Goal: Task Accomplishment & Management: Use online tool/utility

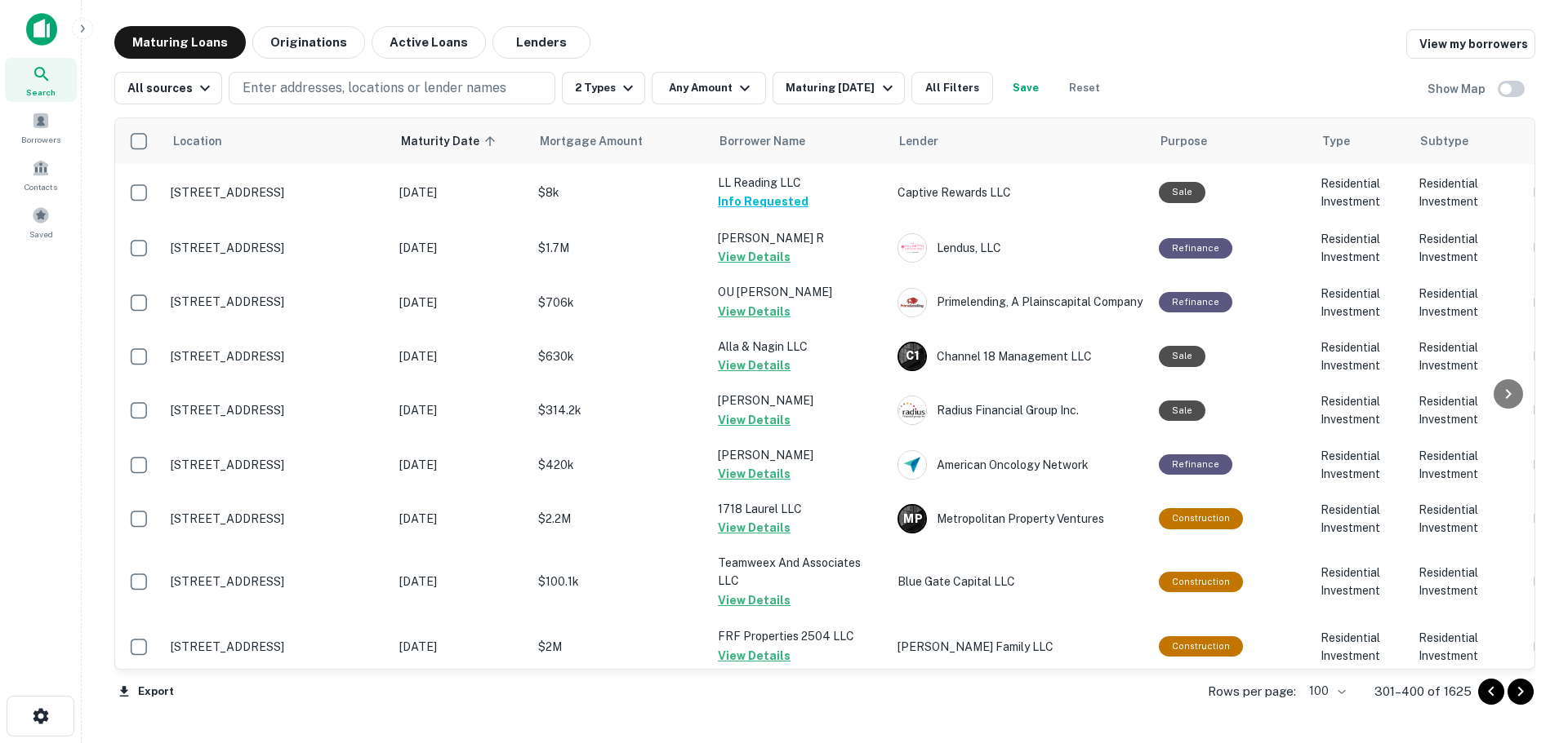
scroll to position [3756, 0]
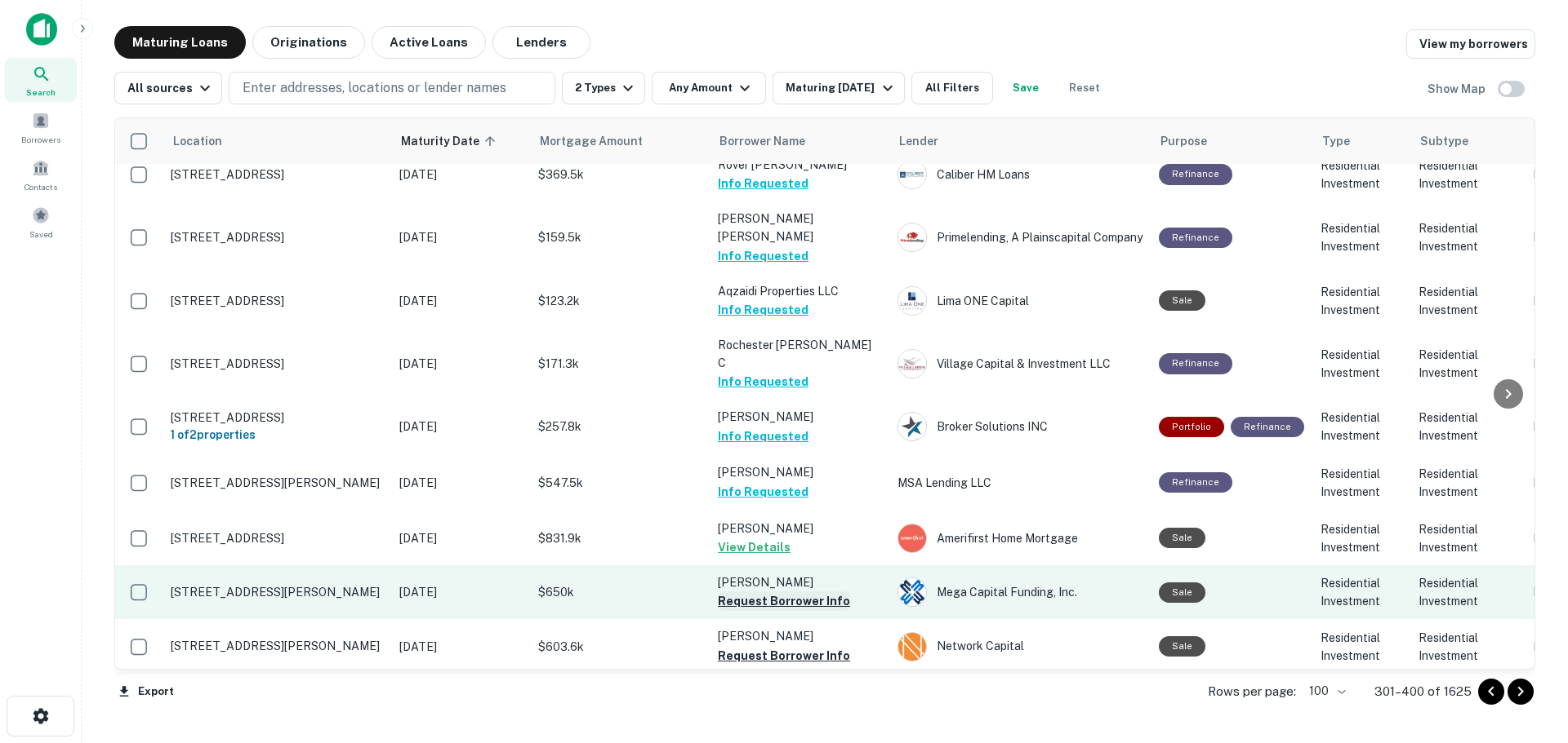
click at [828, 592] on button "Request Borrower Info" at bounding box center [784, 601] width 132 height 20
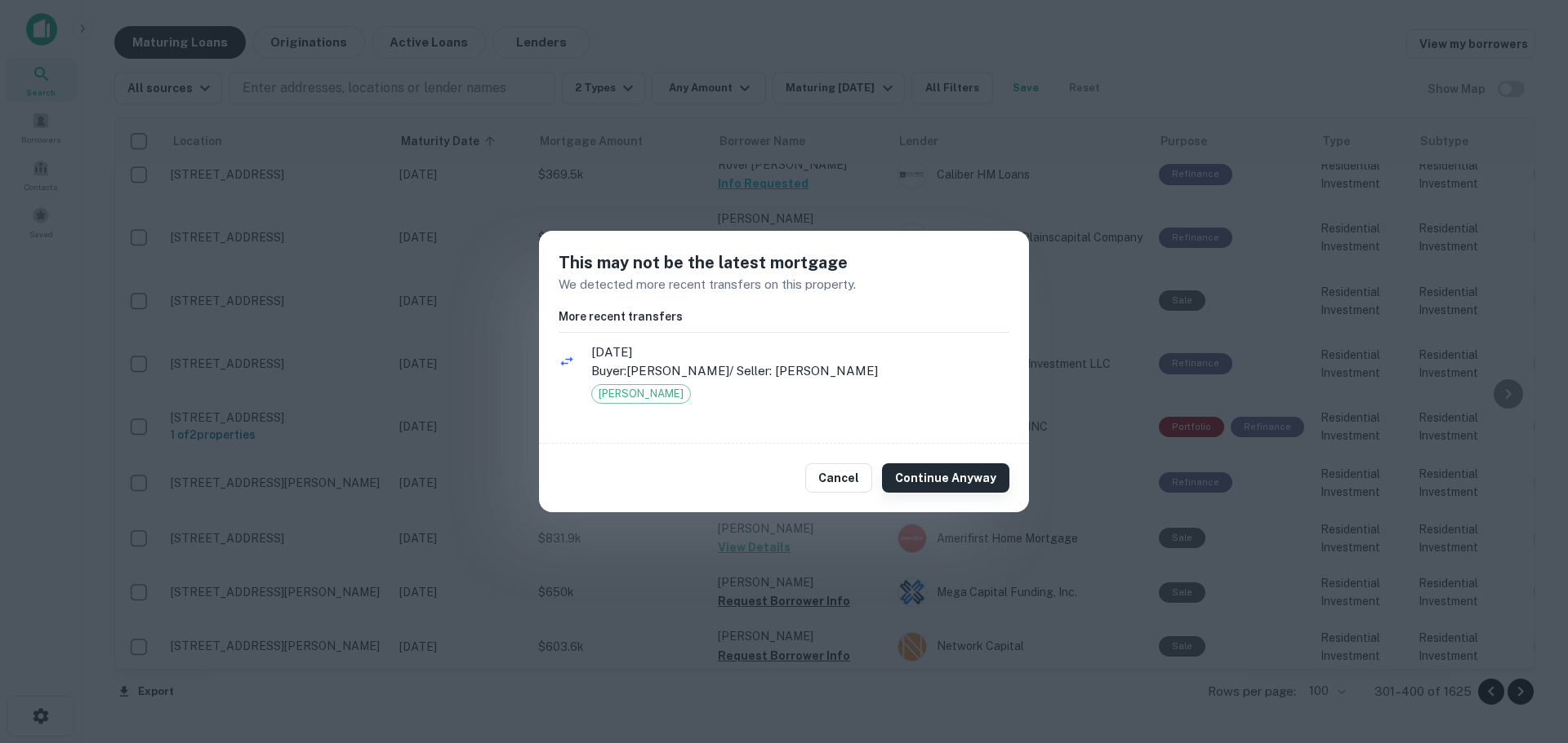
click at [914, 470] on button "Continue Anyway" at bounding box center [946, 478] width 128 height 29
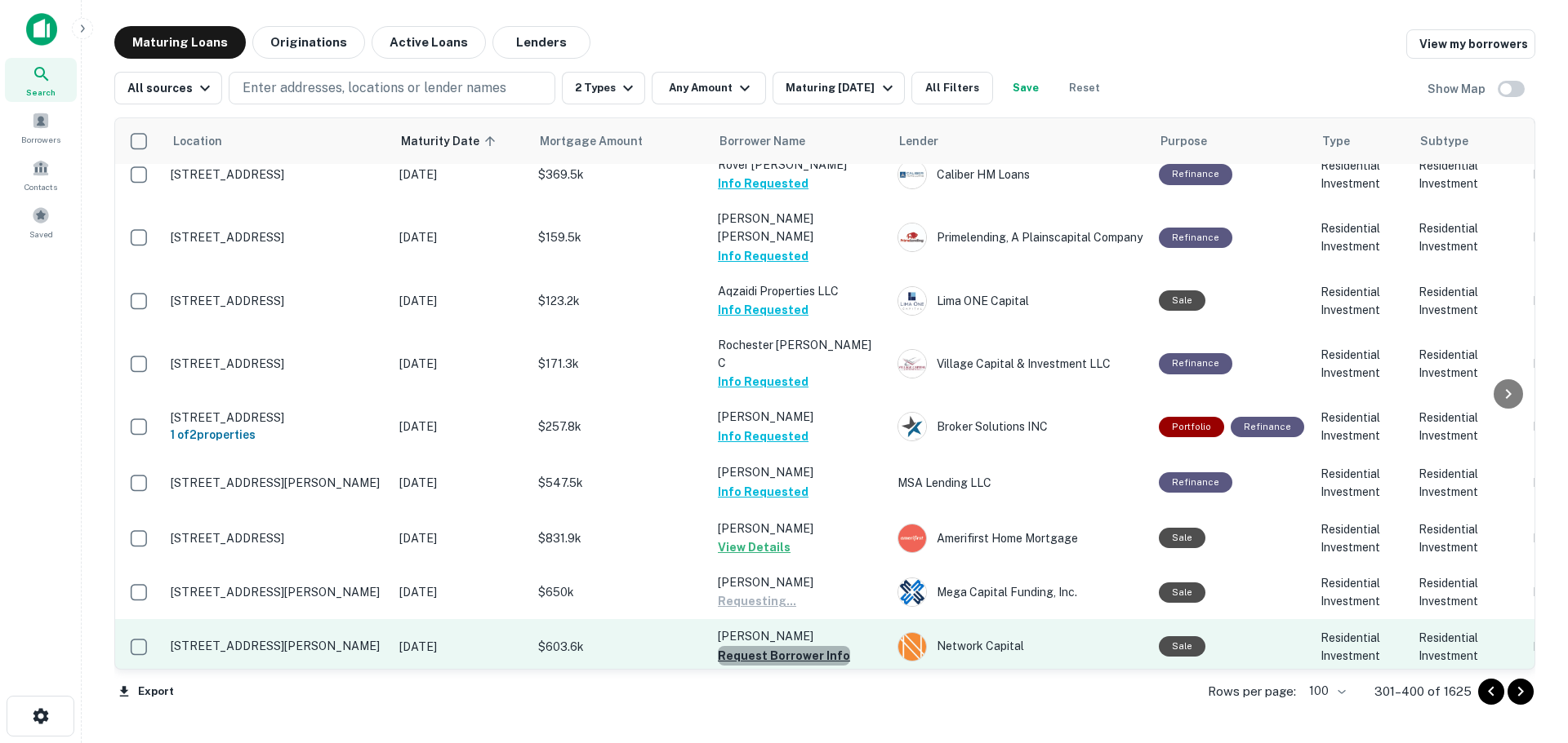
click at [827, 647] on button "Request Borrower Info" at bounding box center [784, 656] width 132 height 20
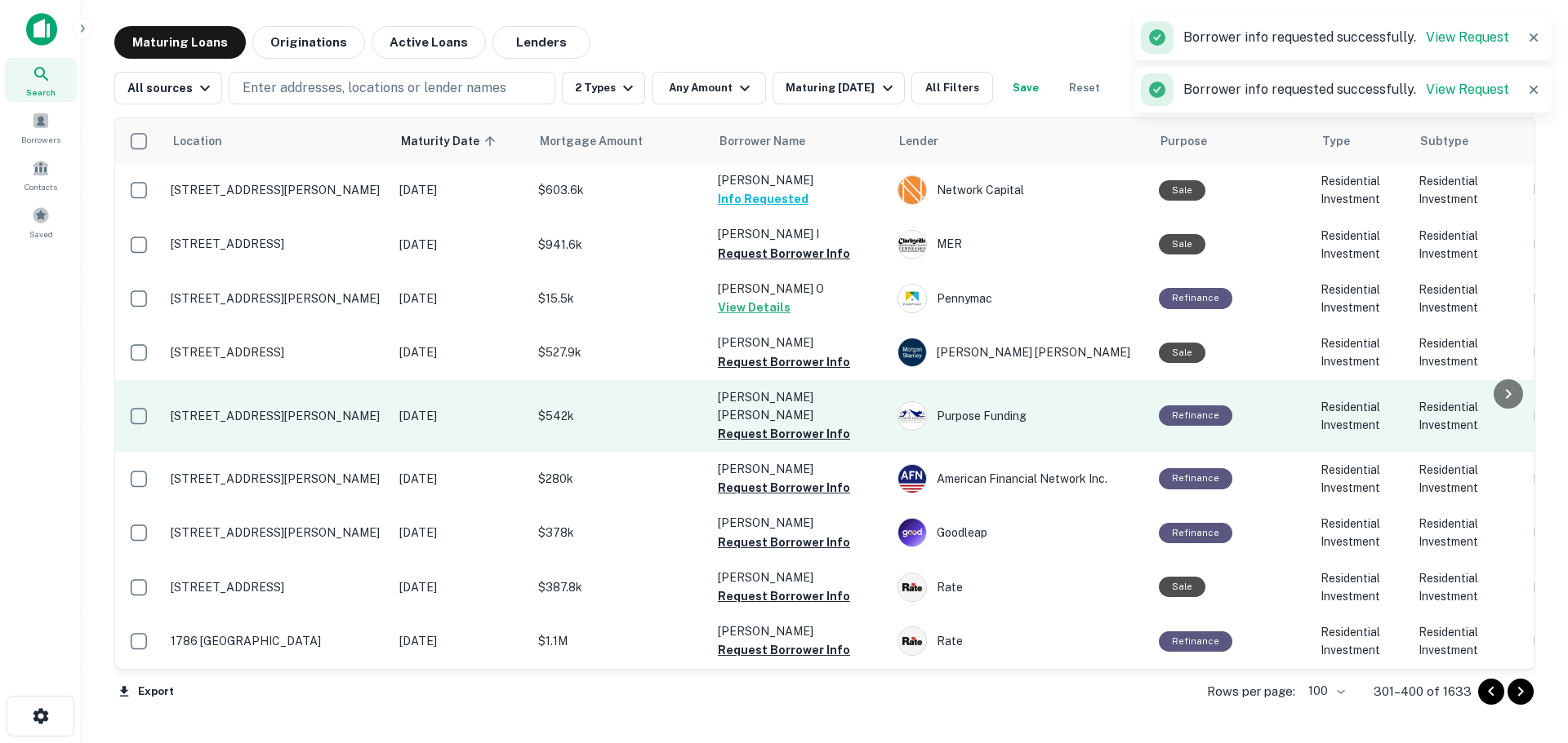
scroll to position [3429, 0]
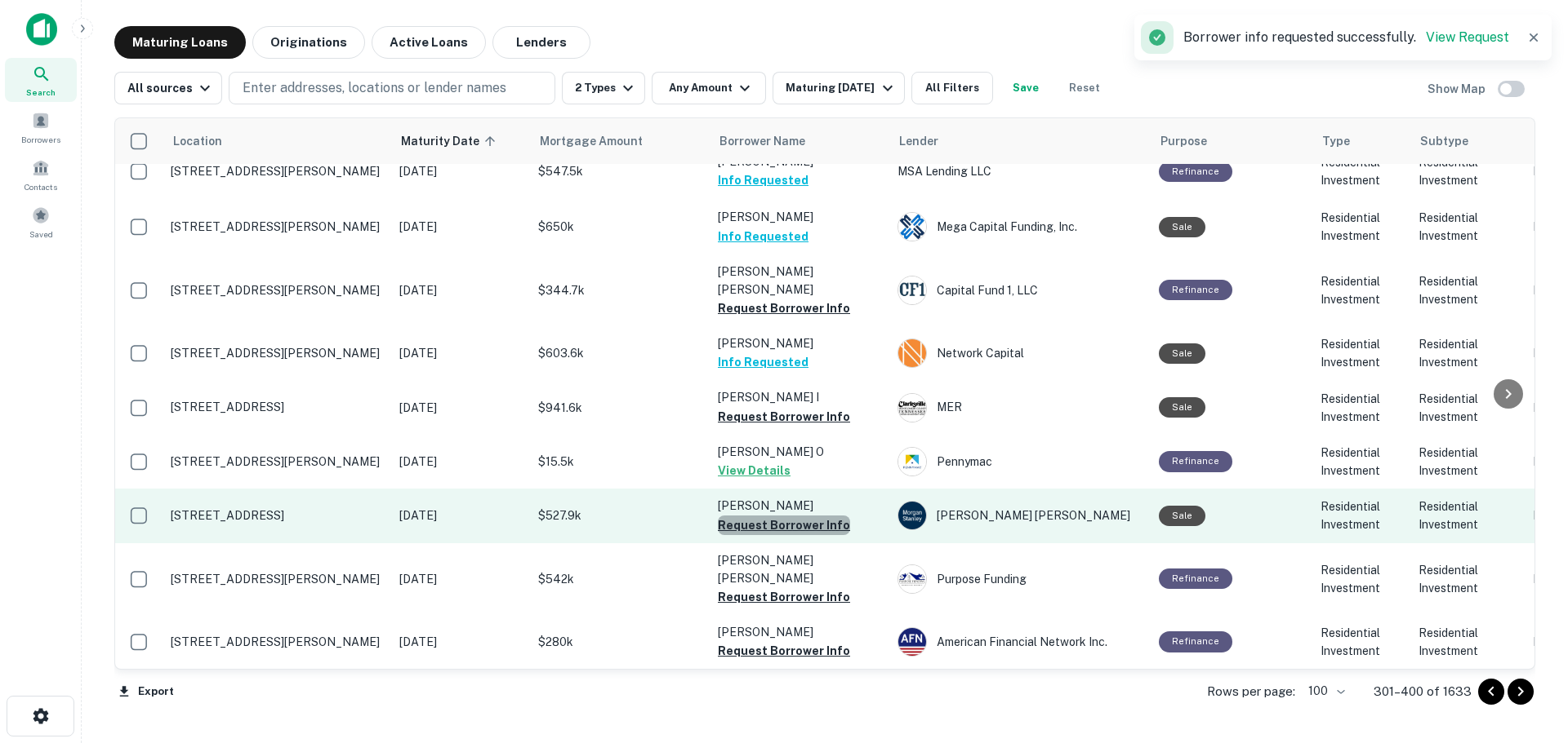
click at [820, 515] on button "Request Borrower Info" at bounding box center [784, 525] width 132 height 20
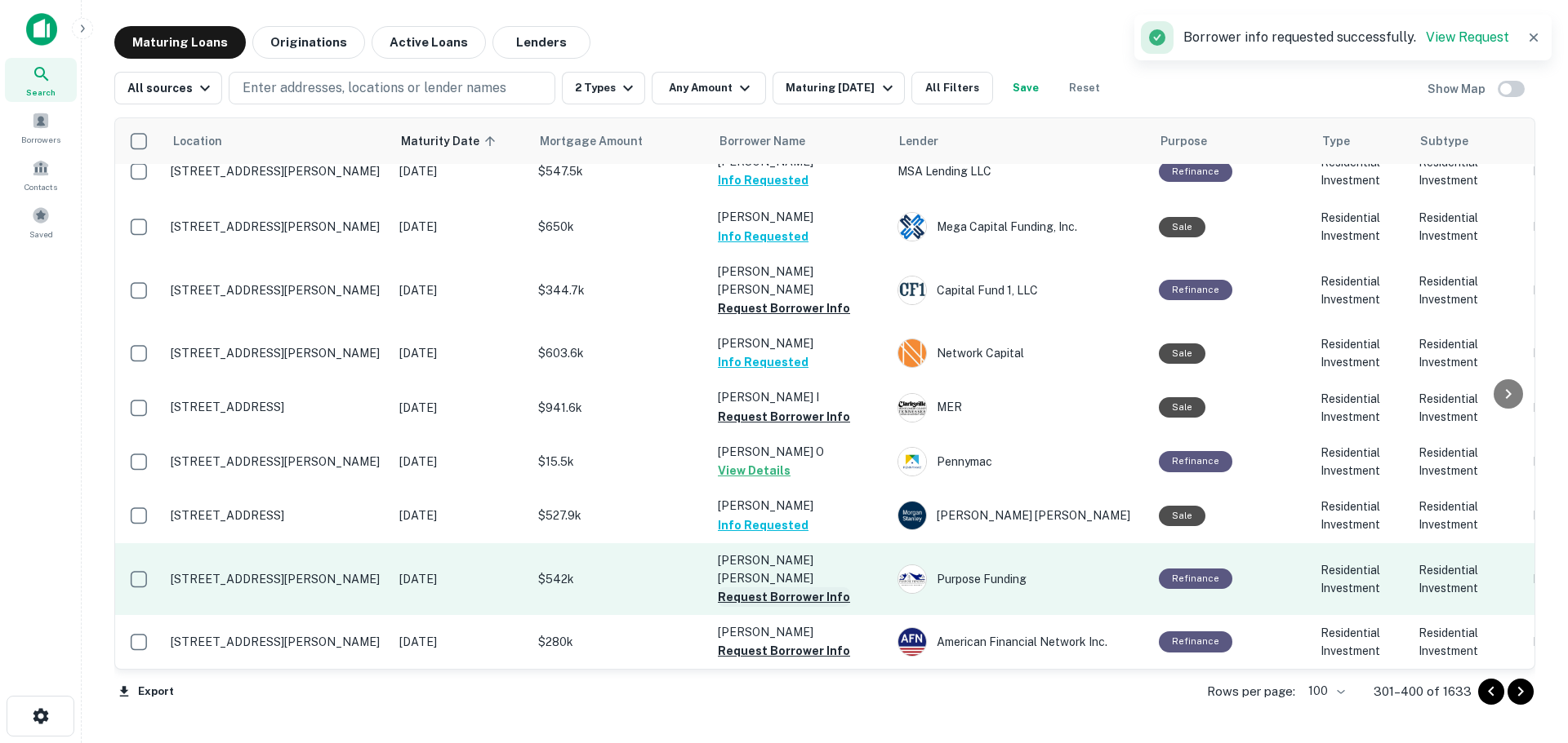
click at [827, 587] on button "Request Borrower Info" at bounding box center [784, 597] width 132 height 20
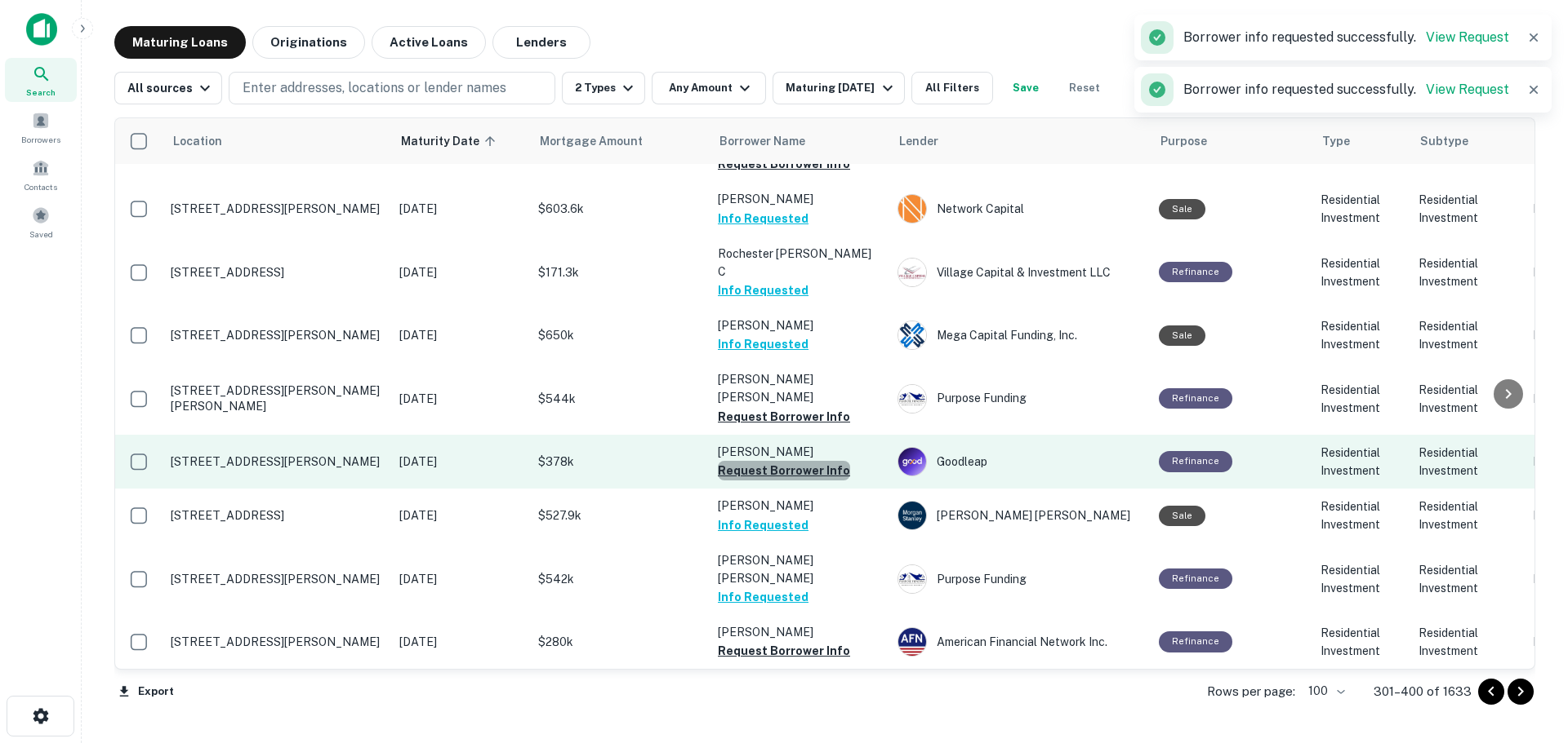
click at [829, 461] on button "Request Borrower Info" at bounding box center [784, 470] width 132 height 20
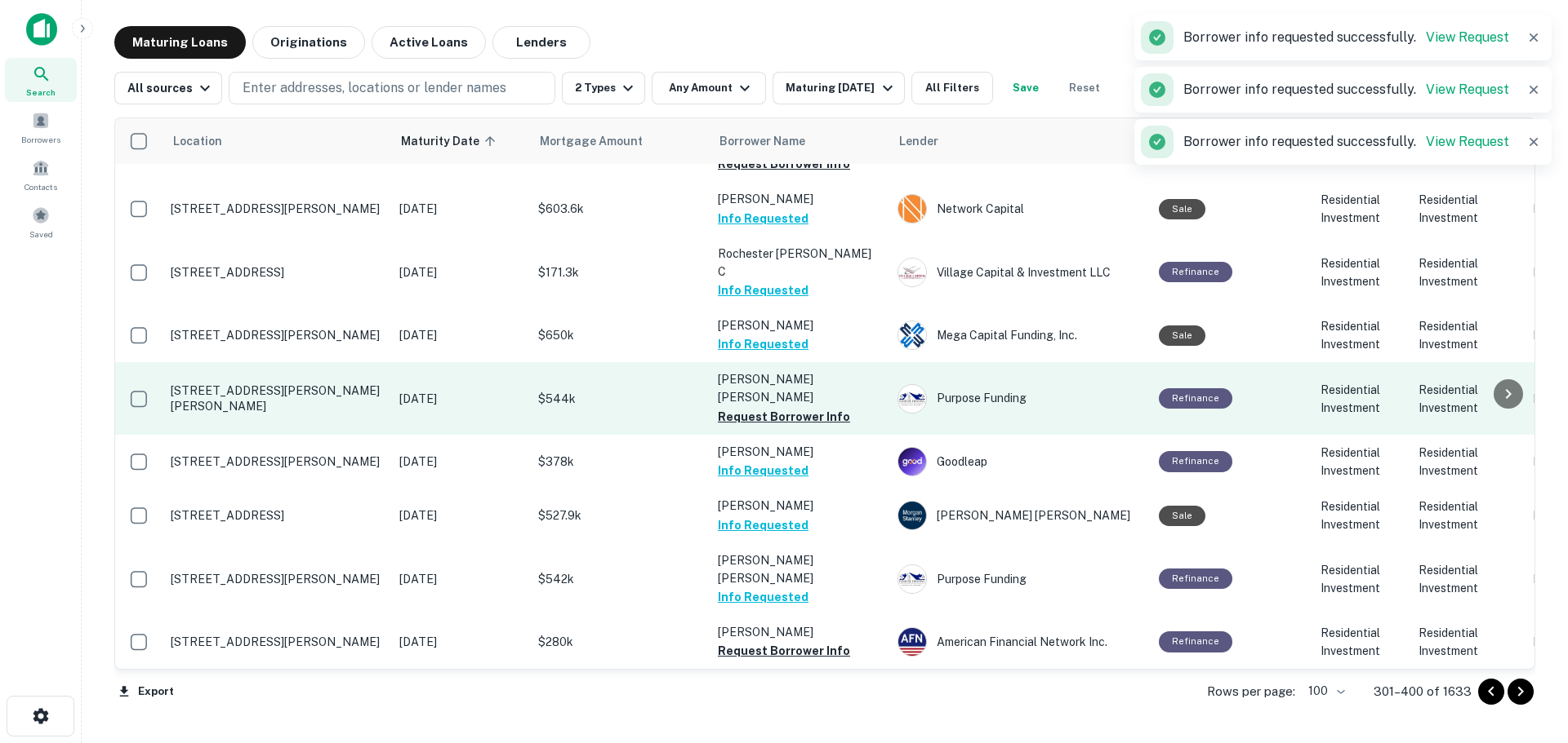
scroll to position [3266, 0]
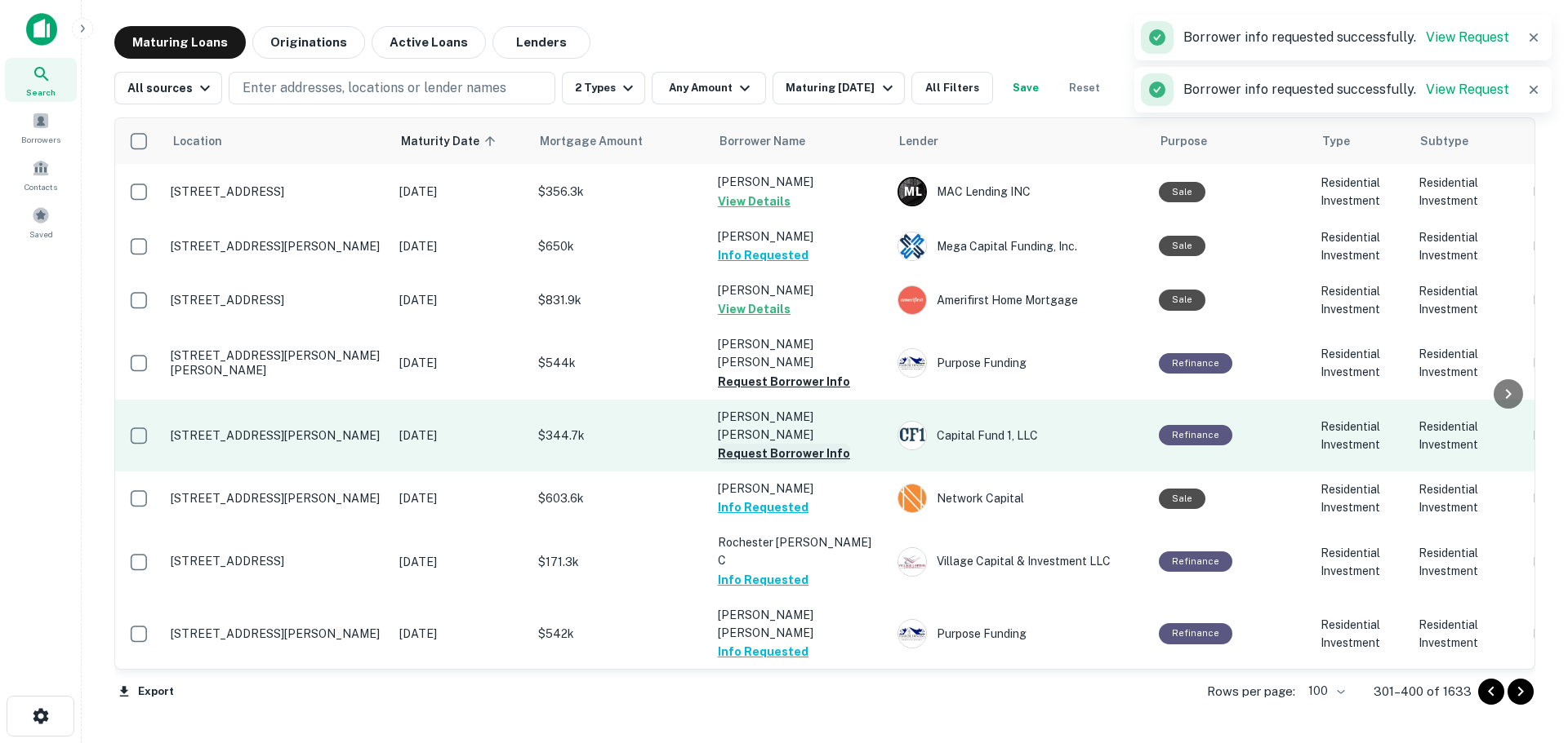
click at [819, 444] on button "Request Borrower Info" at bounding box center [784, 453] width 132 height 20
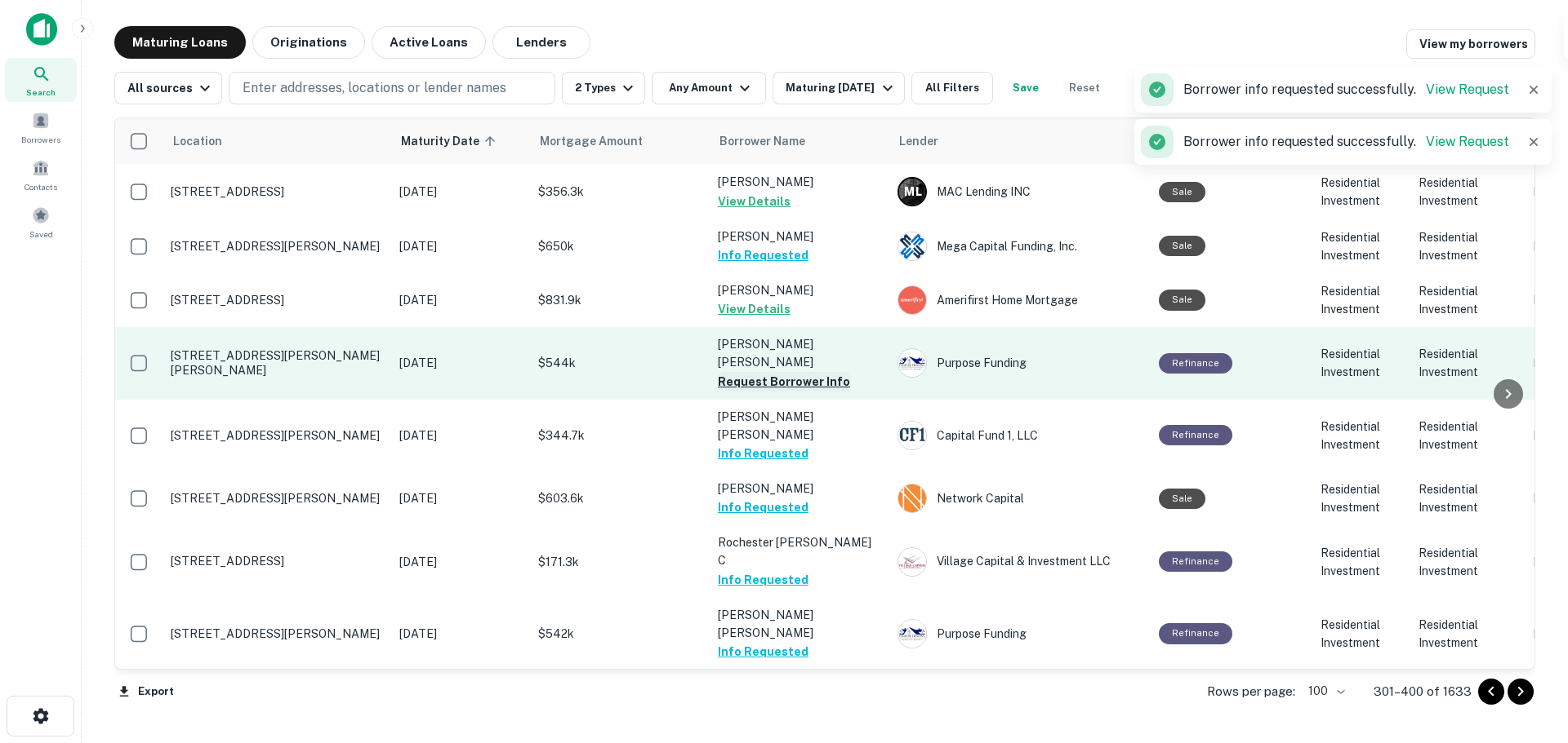
click at [811, 372] on button "Request Borrower Info" at bounding box center [784, 381] width 132 height 20
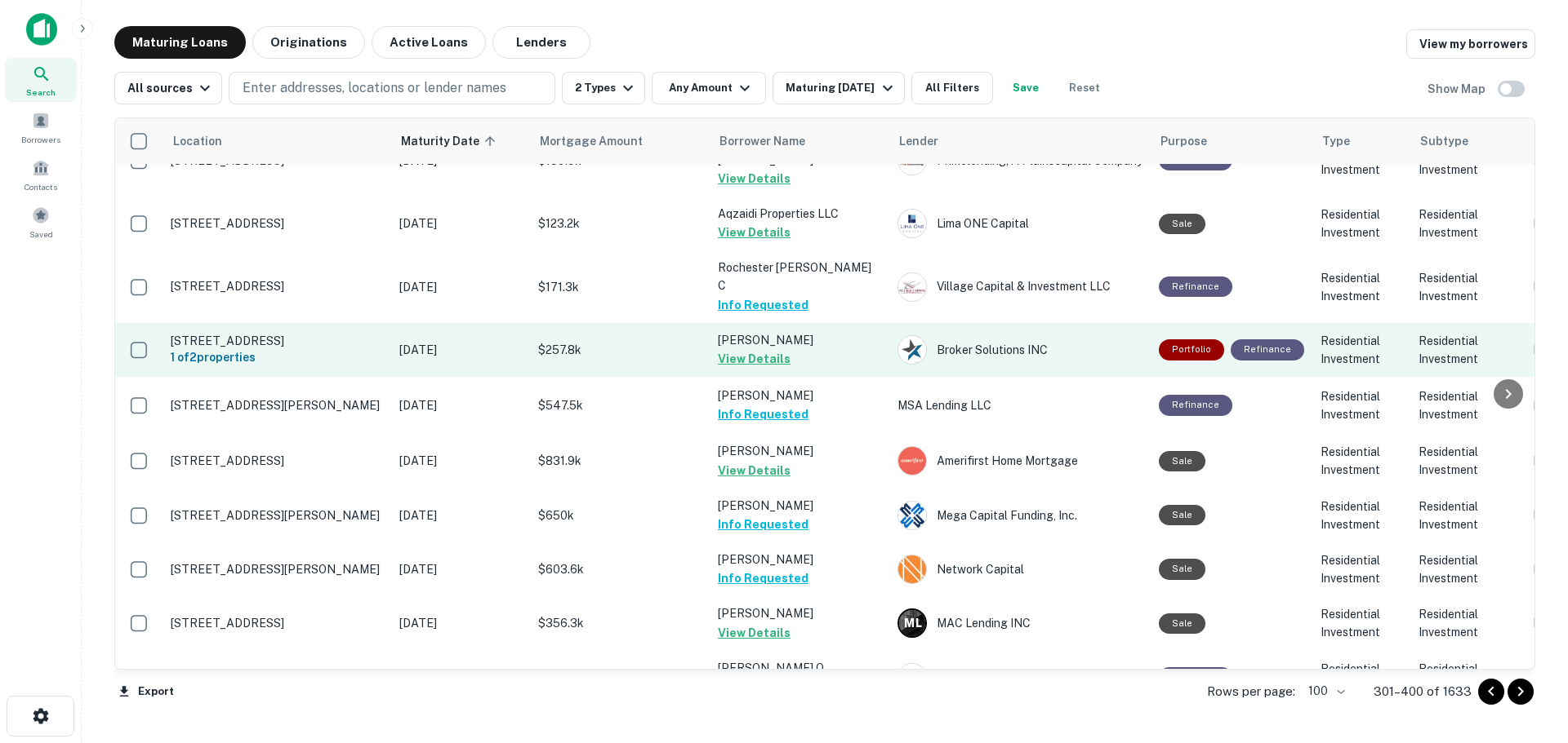
scroll to position [3183, 0]
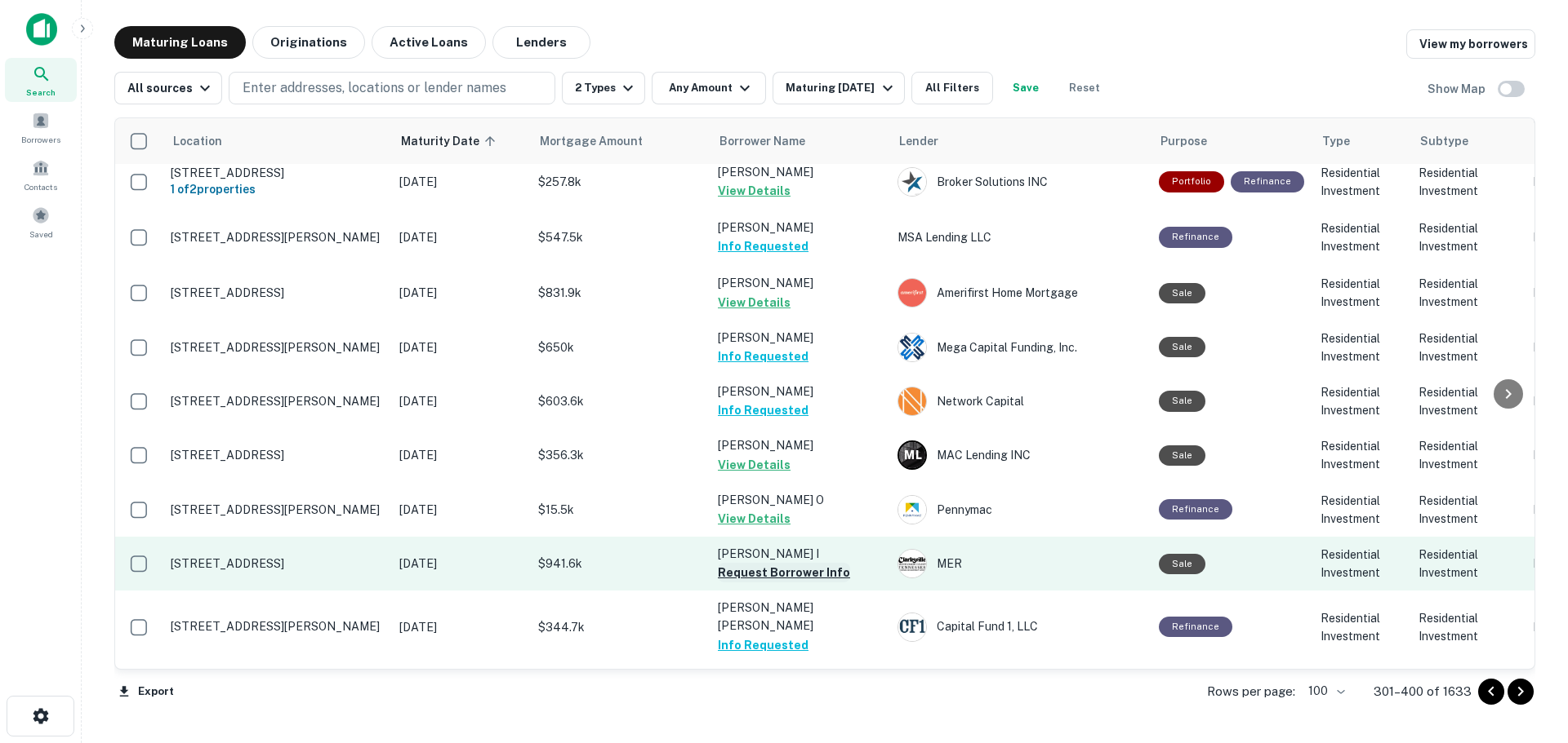
click at [795, 563] on button "Request Borrower Info" at bounding box center [784, 572] width 132 height 20
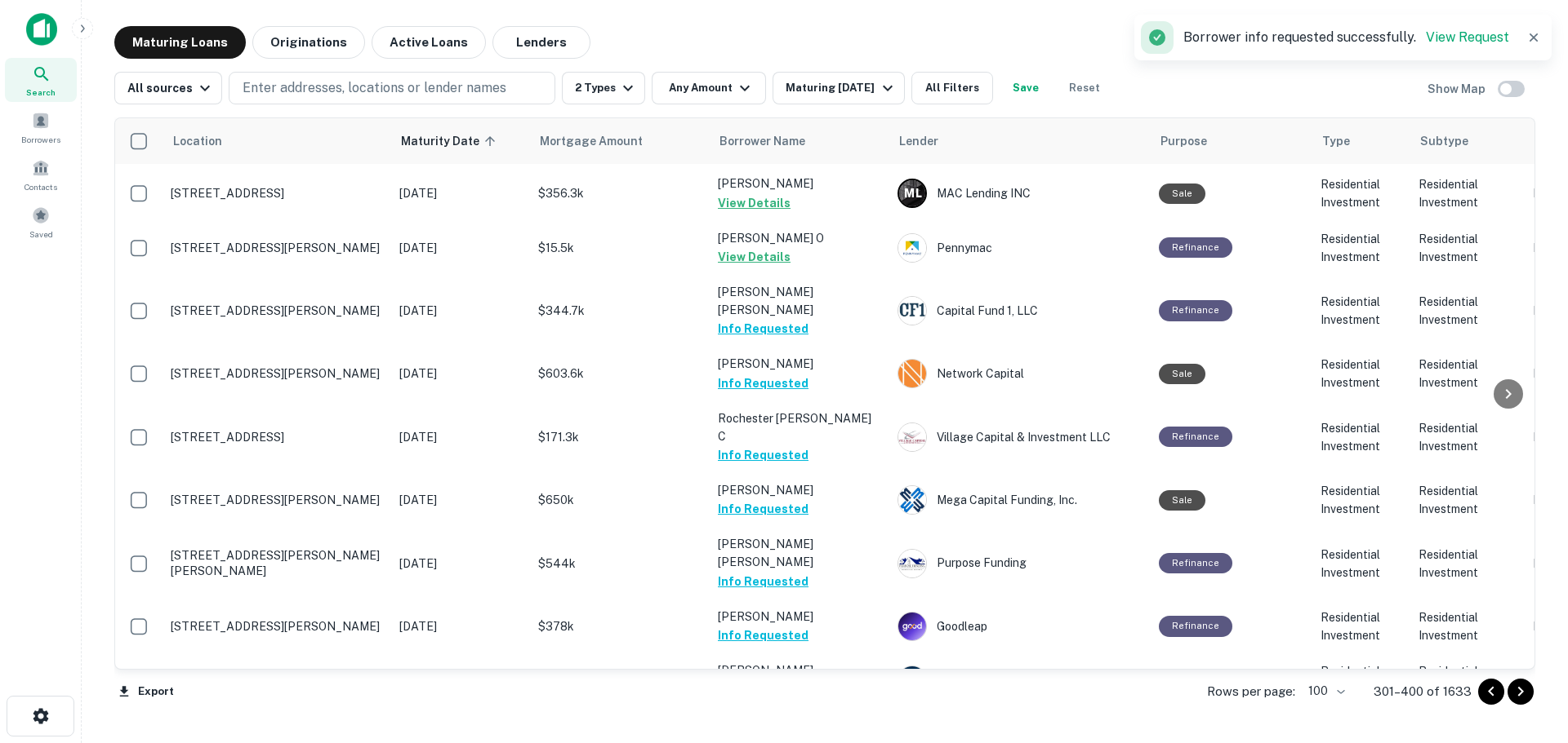
scroll to position [3427, 0]
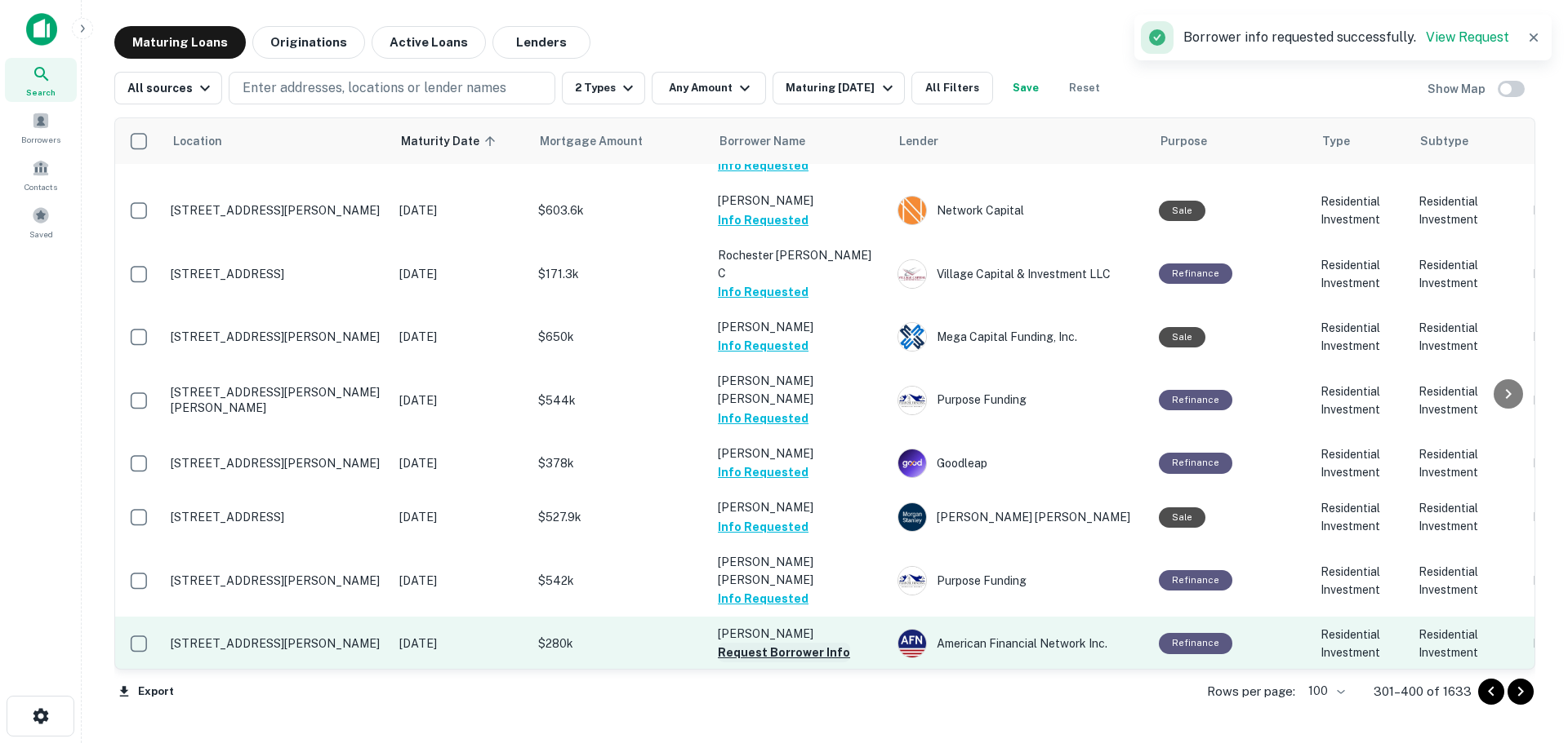
click at [810, 643] on button "Request Borrower Info" at bounding box center [784, 652] width 132 height 20
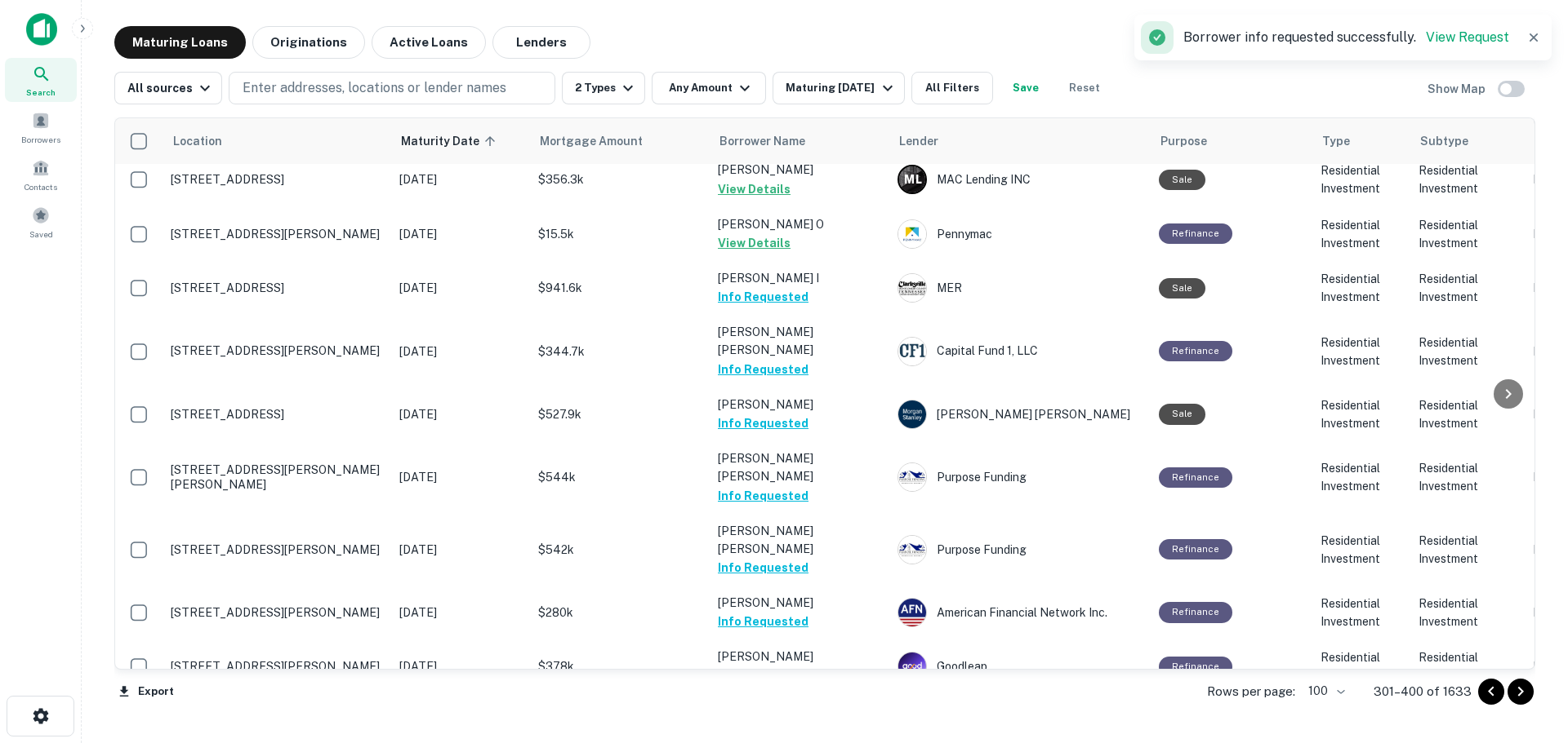
scroll to position [3590, 0]
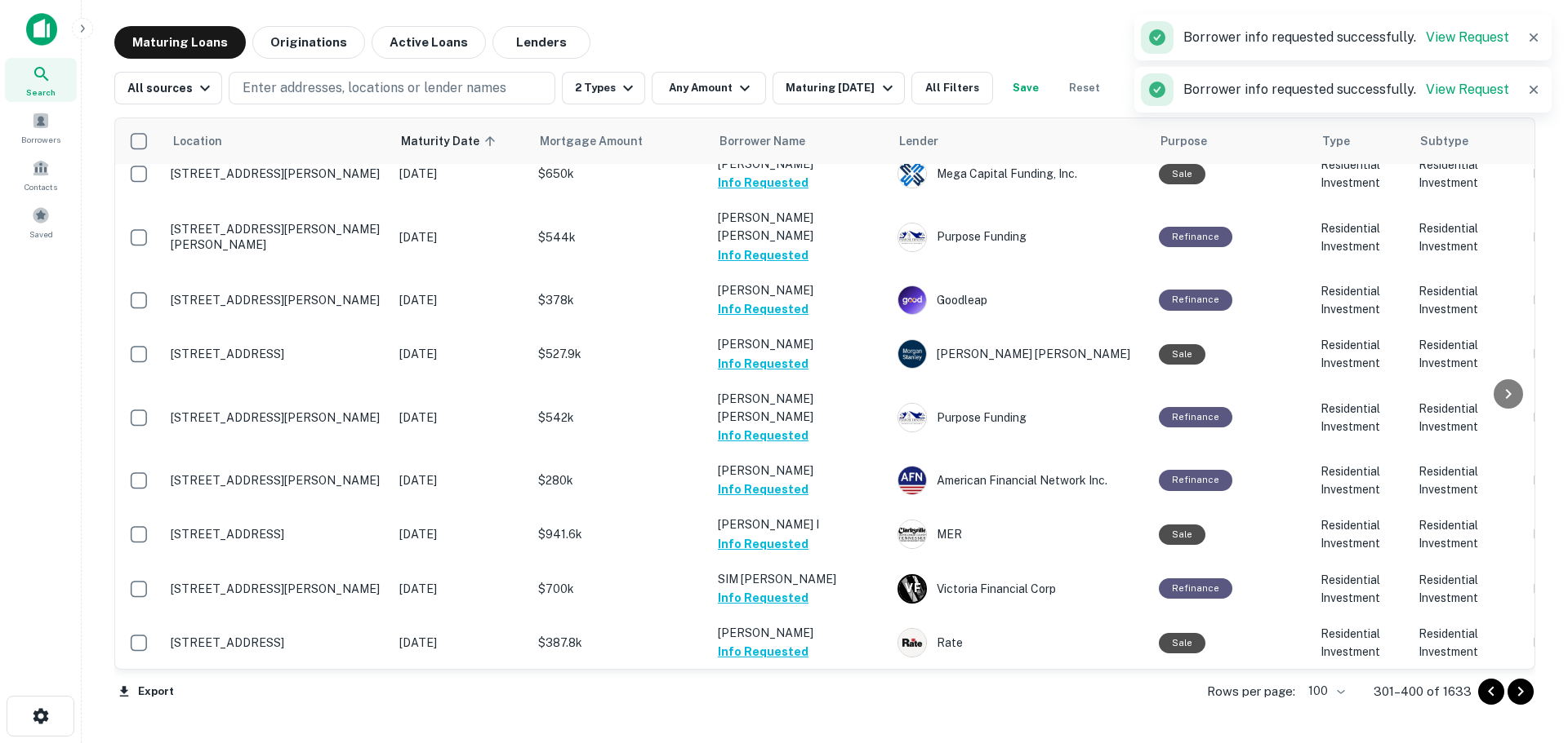
click at [822, 697] on button "Request Borrower Info" at bounding box center [784, 706] width 132 height 20
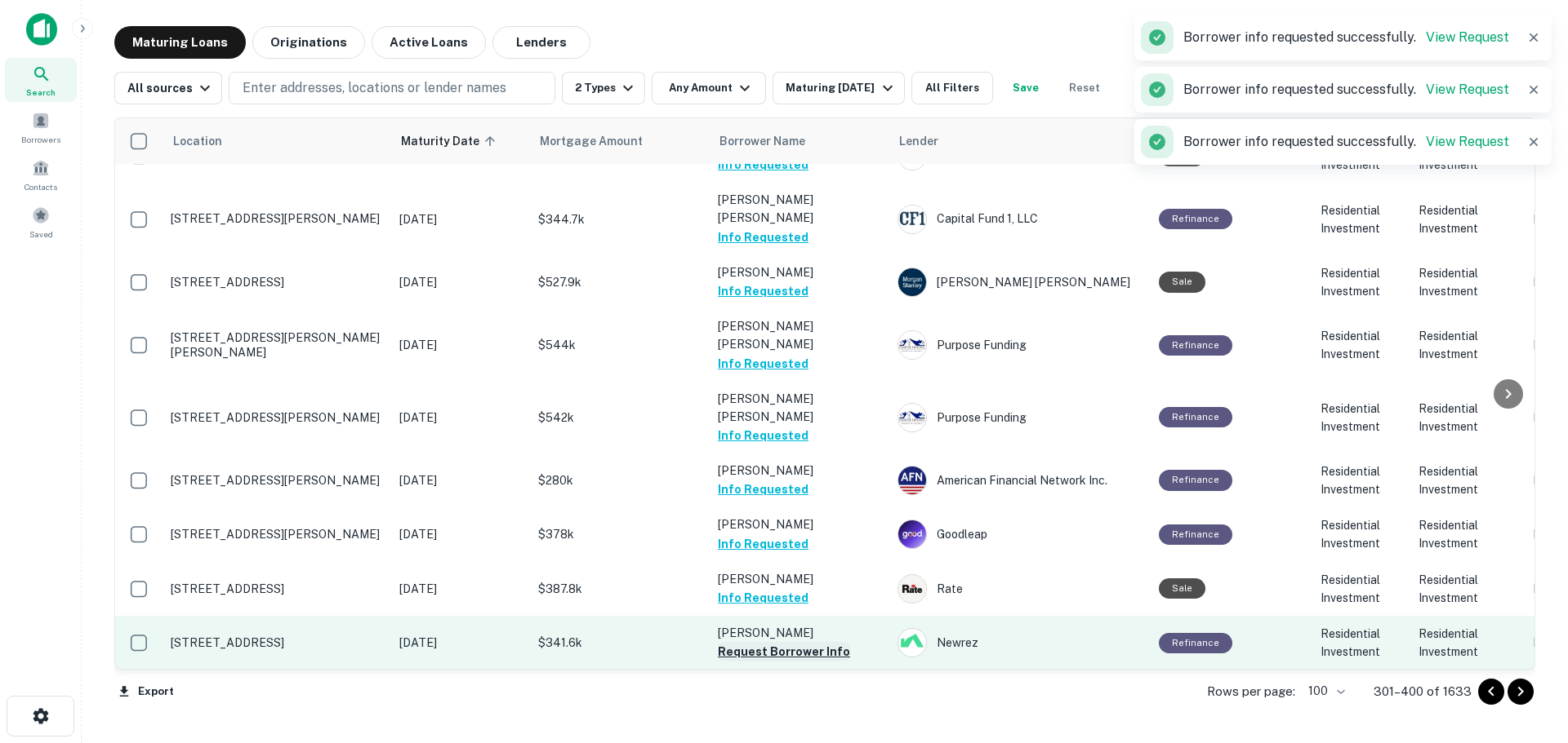
click at [815, 642] on button "Request Borrower Info" at bounding box center [784, 651] width 132 height 20
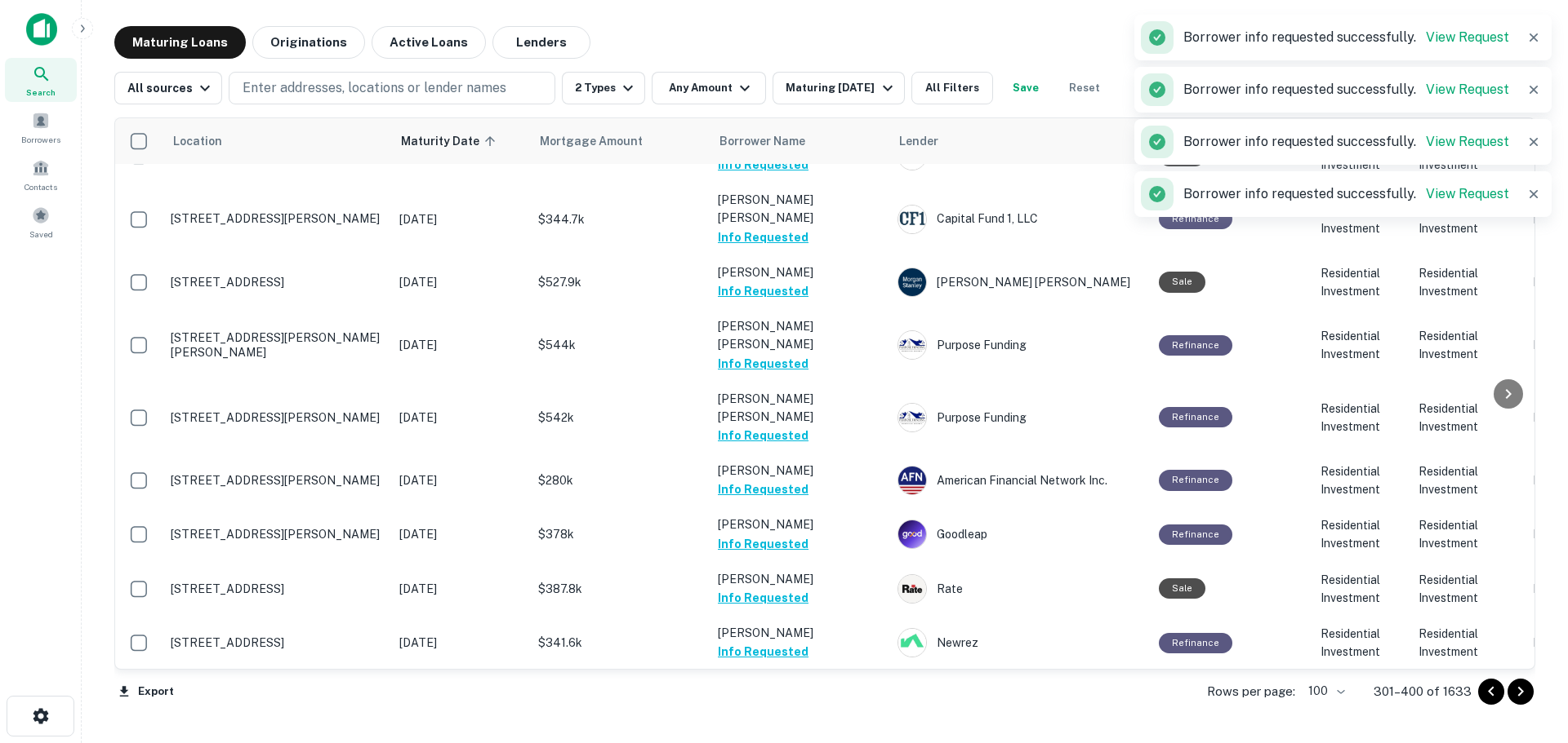
click at [827, 697] on button "Request Borrower Info" at bounding box center [784, 706] width 132 height 20
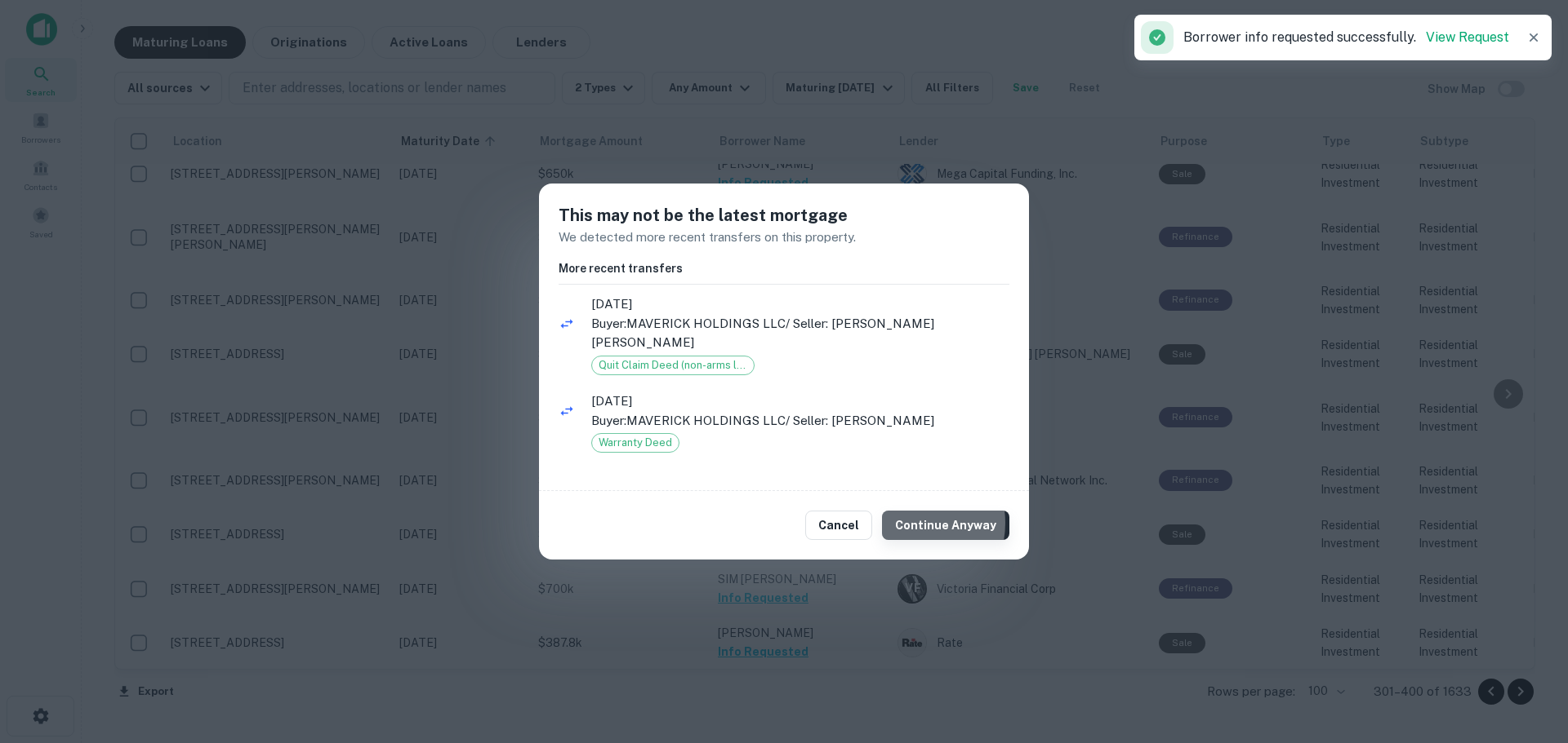
click at [914, 515] on button "Continue Anyway" at bounding box center [946, 525] width 128 height 29
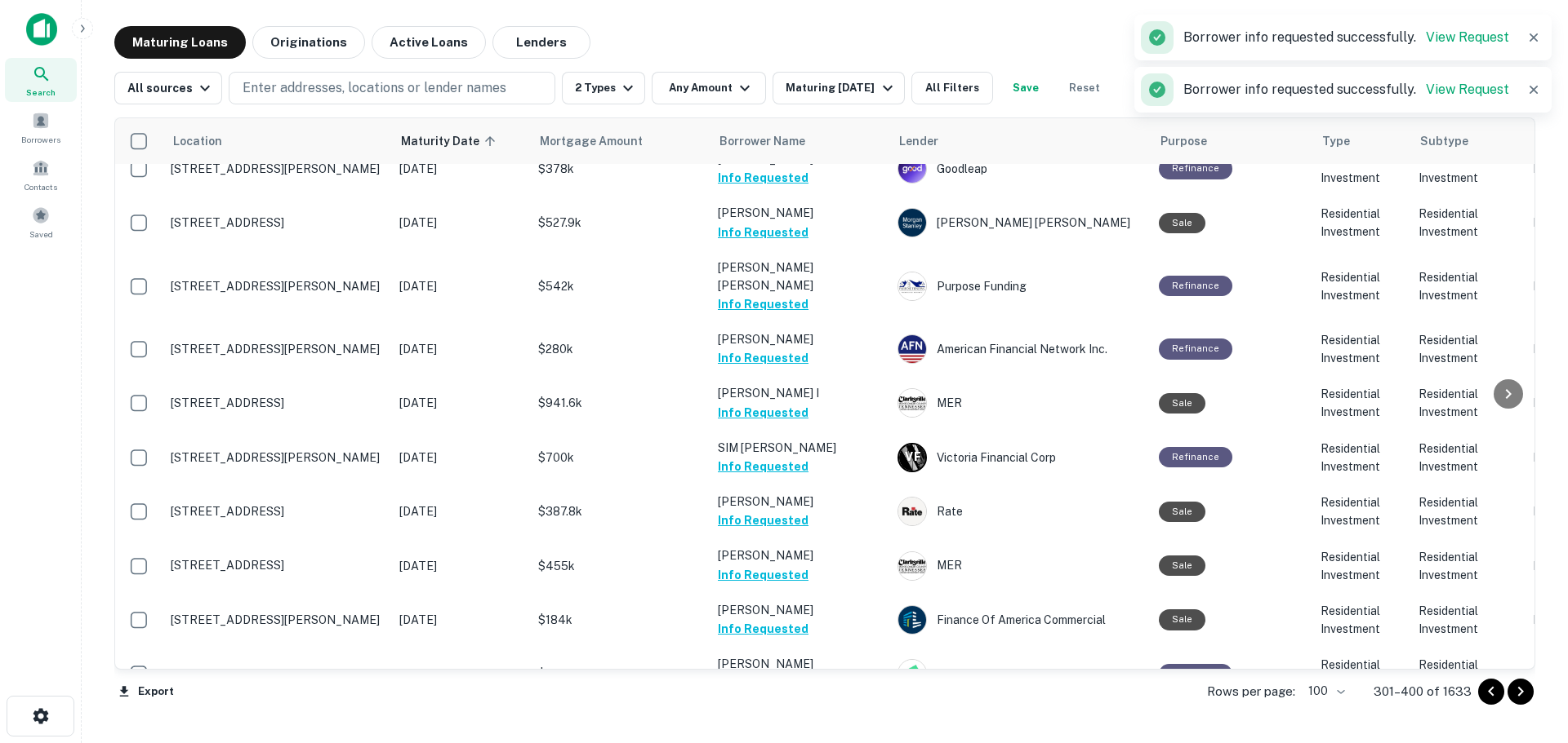
scroll to position [3754, 0]
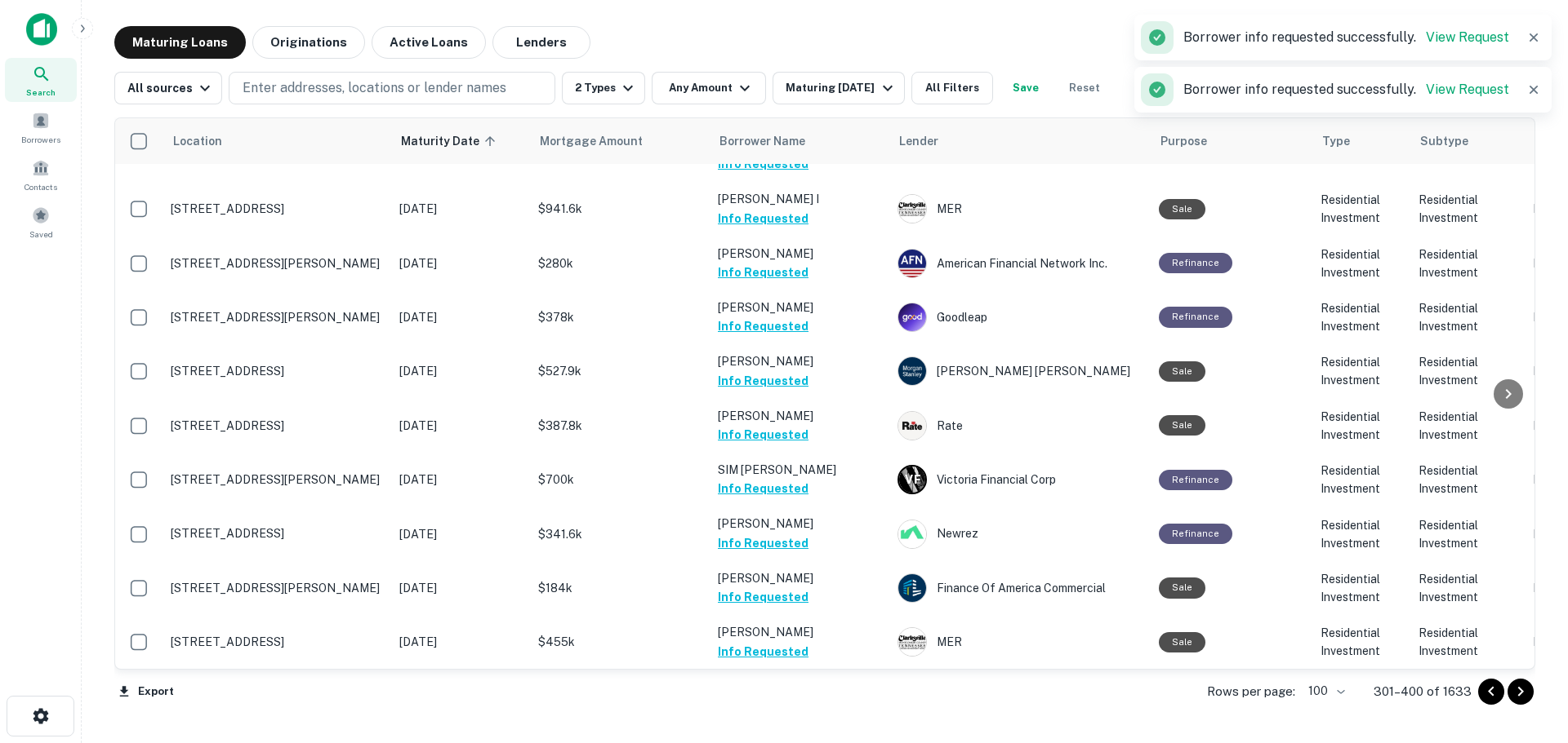
click at [827, 696] on button "Request Borrower Info" at bounding box center [784, 705] width 132 height 20
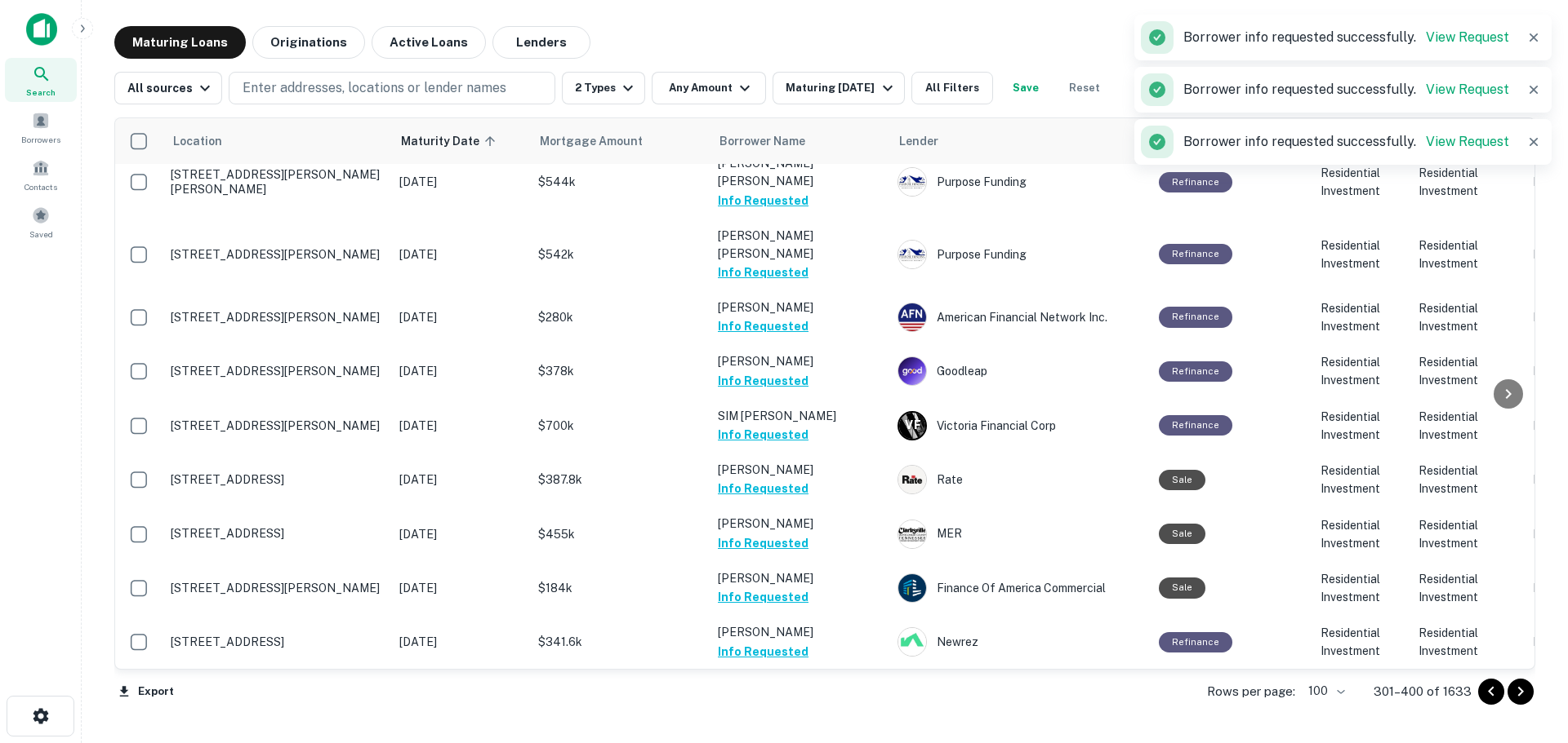
scroll to position [3836, 0]
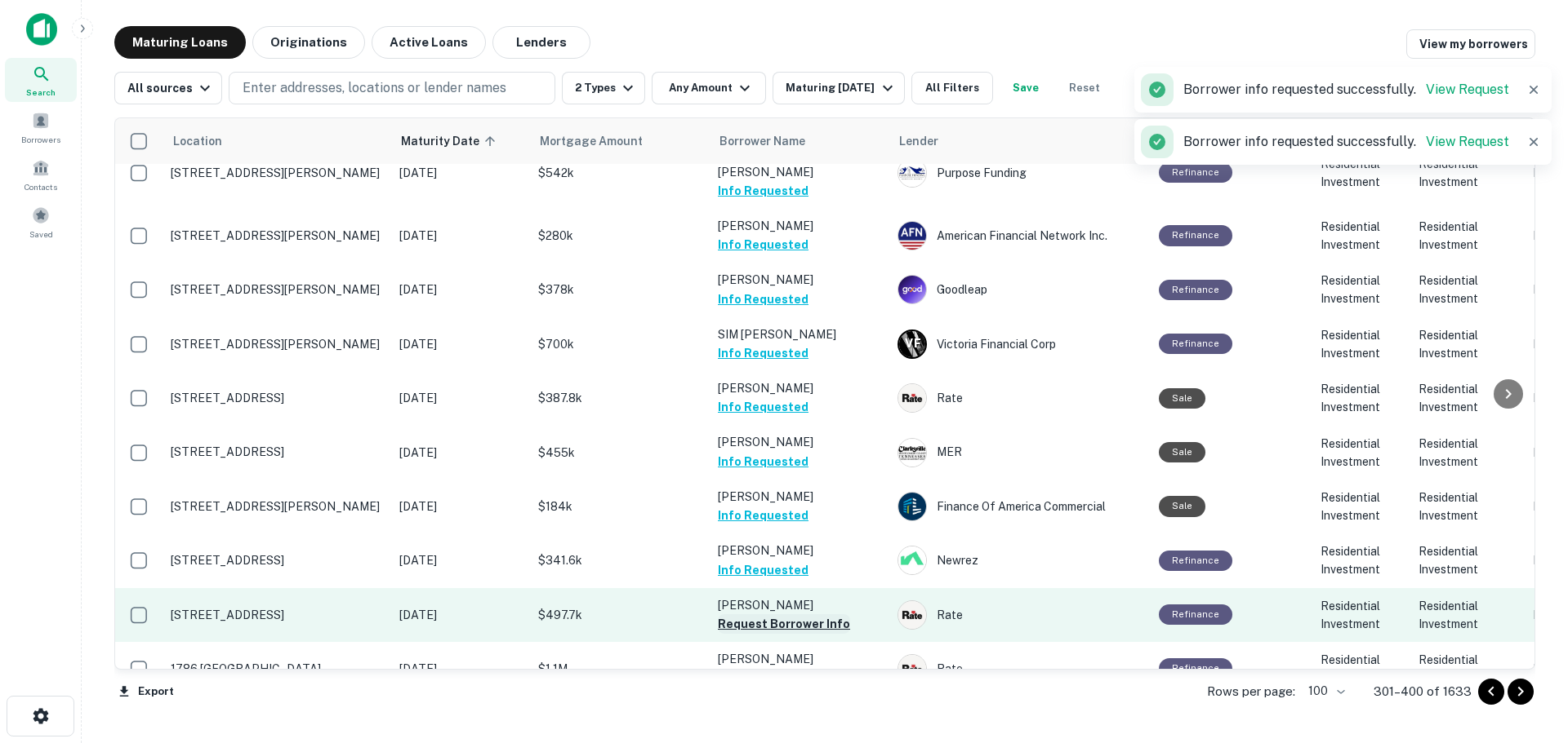
click at [822, 615] on button "Request Borrower Info" at bounding box center [784, 624] width 132 height 20
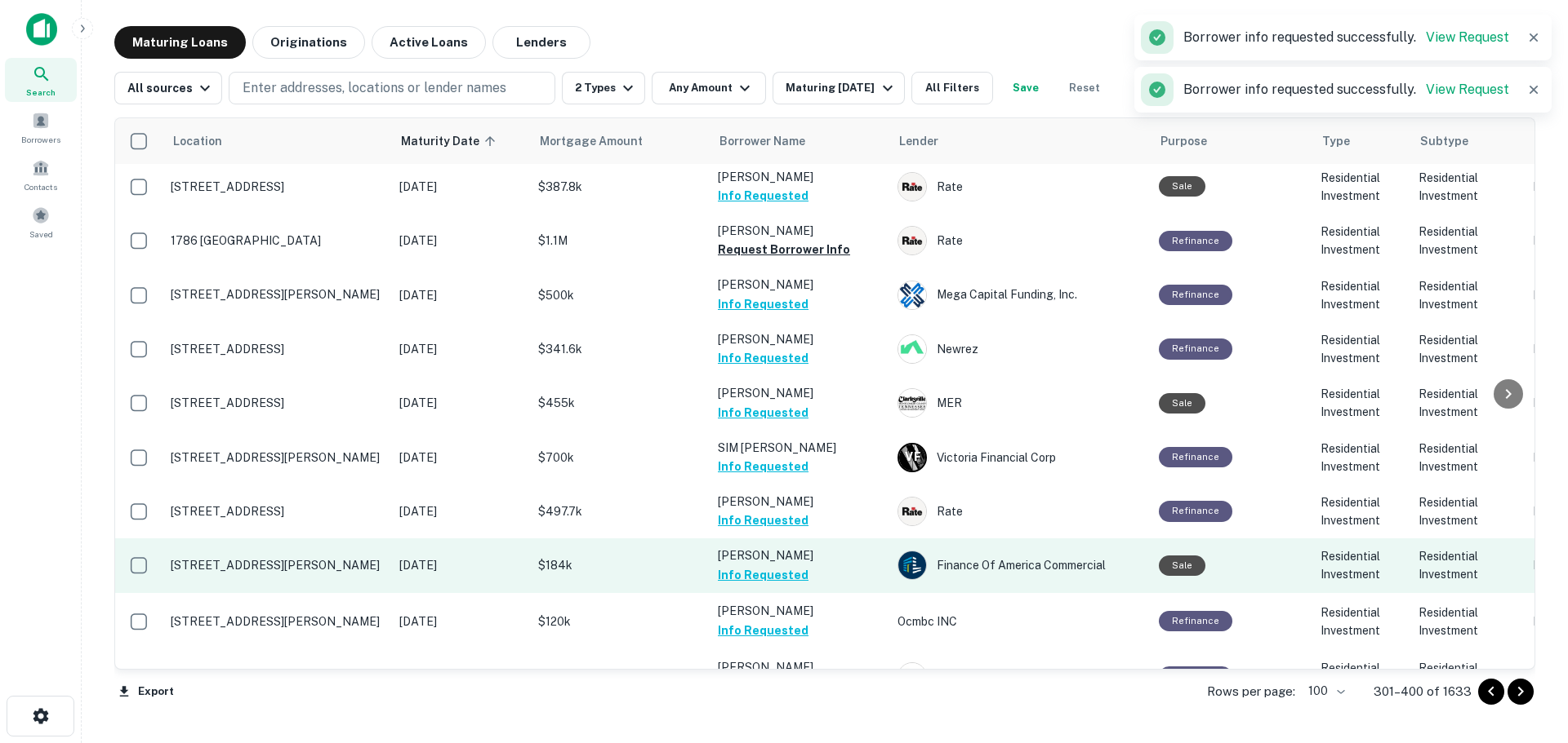
scroll to position [3998, 0]
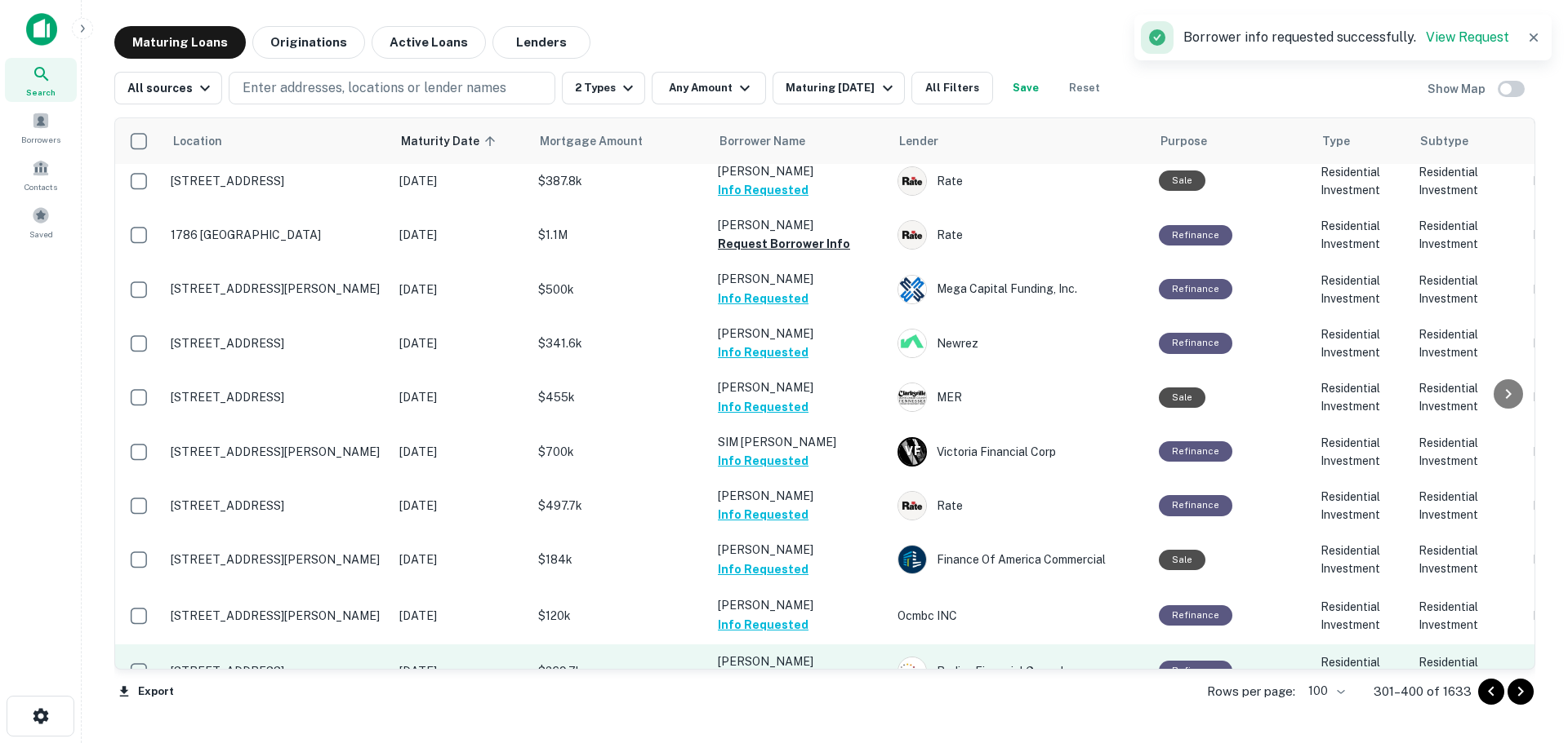
click at [825, 671] on button "Request Borrower Info" at bounding box center [784, 681] width 132 height 20
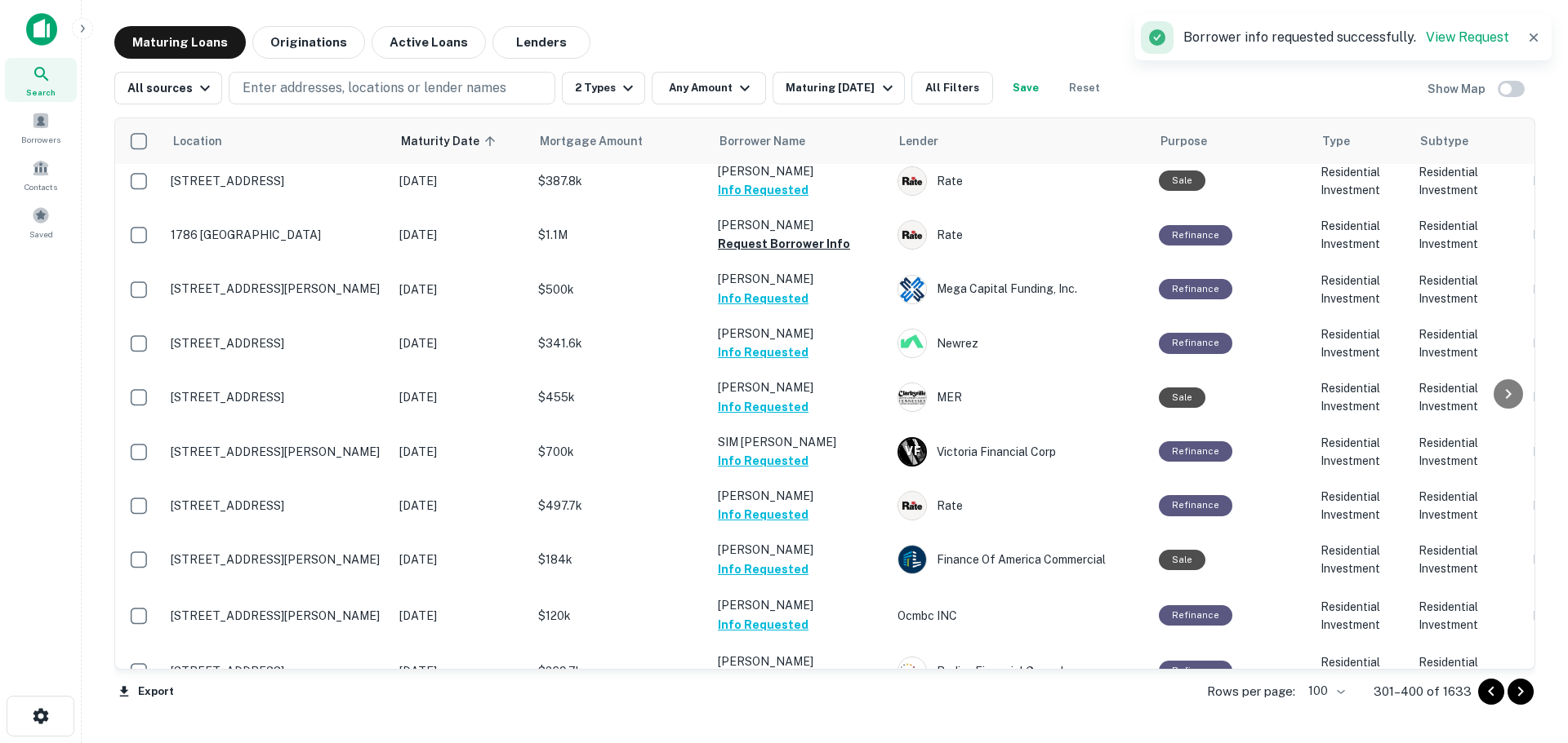
click at [827, 725] on button "Request Borrower Info" at bounding box center [784, 735] width 132 height 20
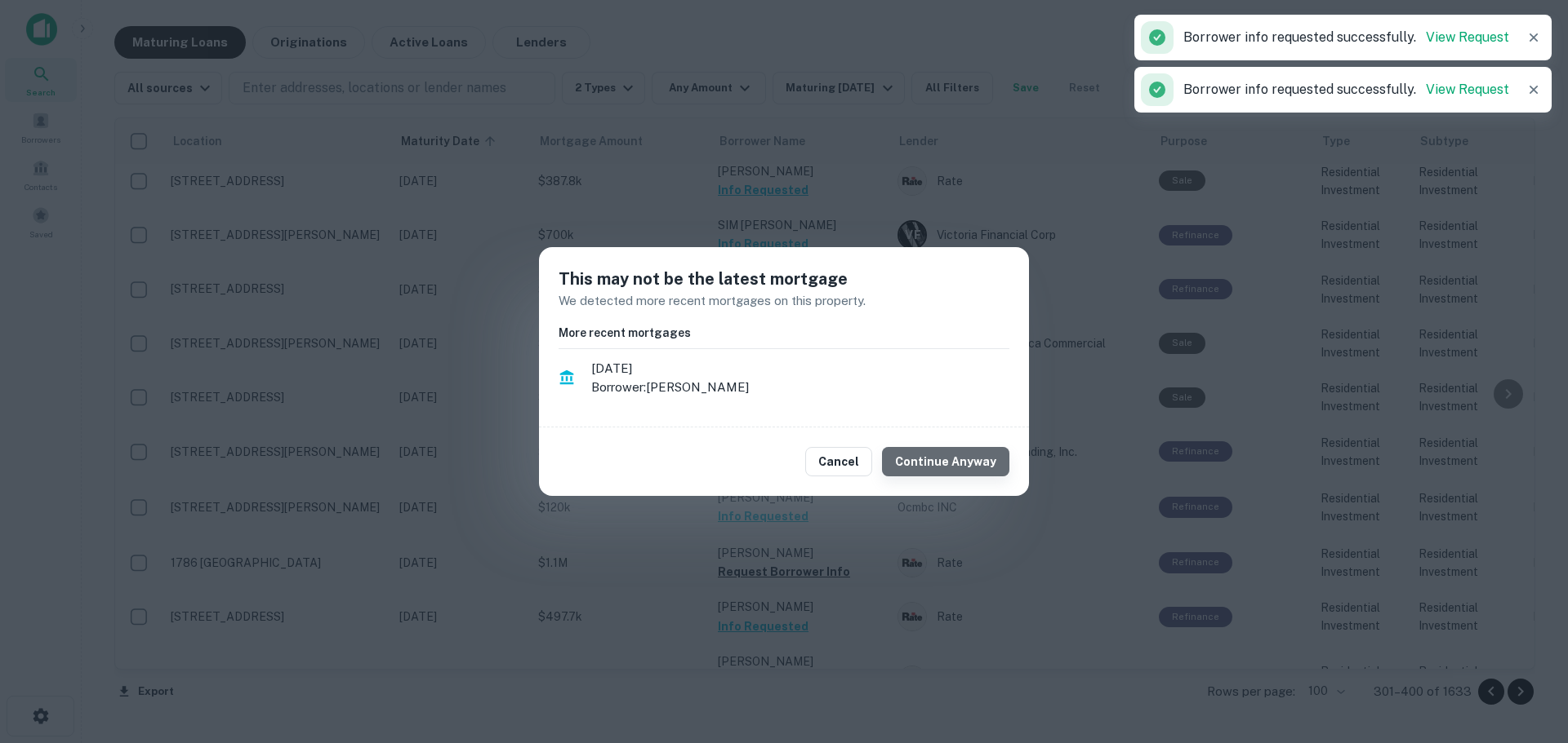
click at [954, 466] on button "Continue Anyway" at bounding box center [946, 462] width 128 height 29
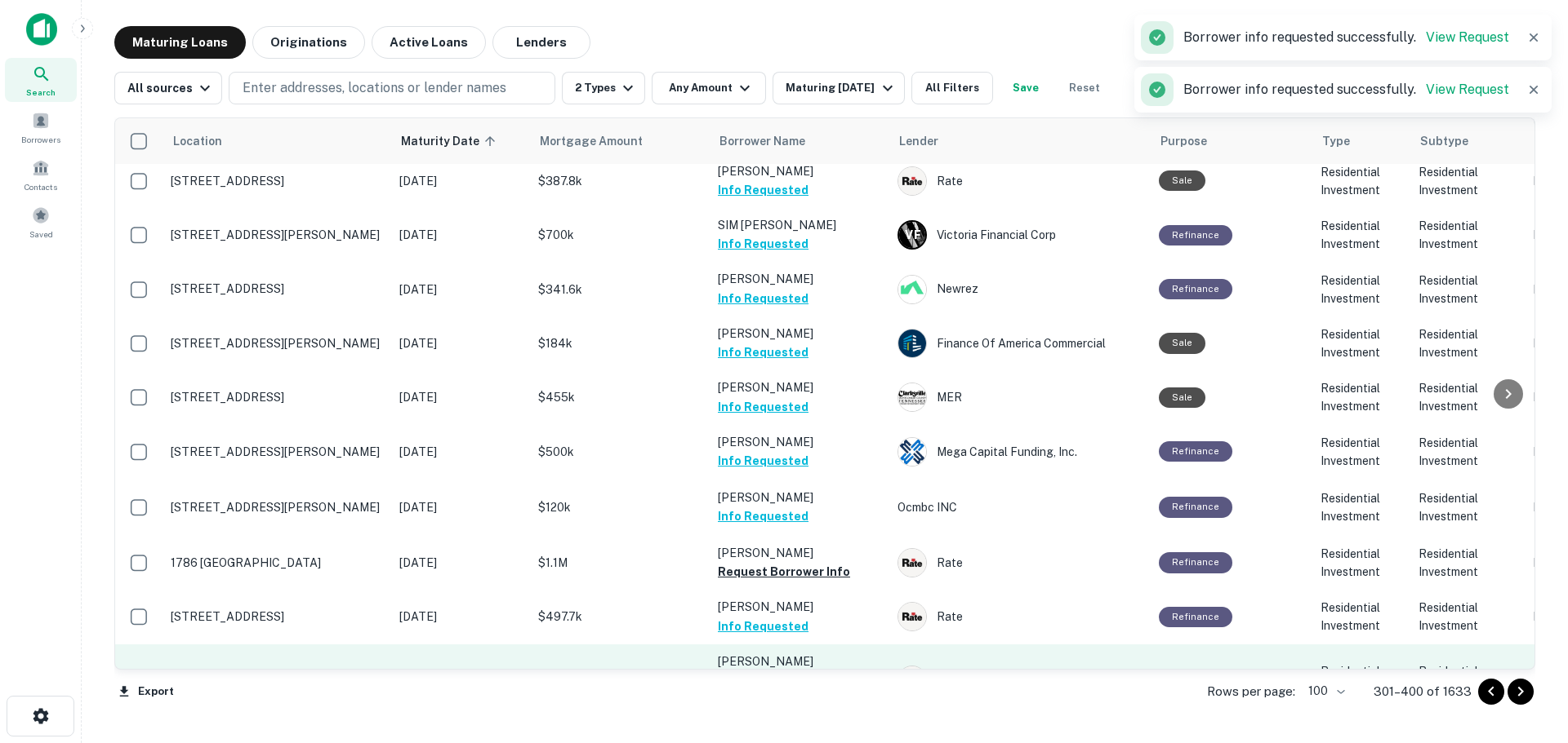
click at [828, 689] on button "Request Borrower Info" at bounding box center [784, 699] width 132 height 20
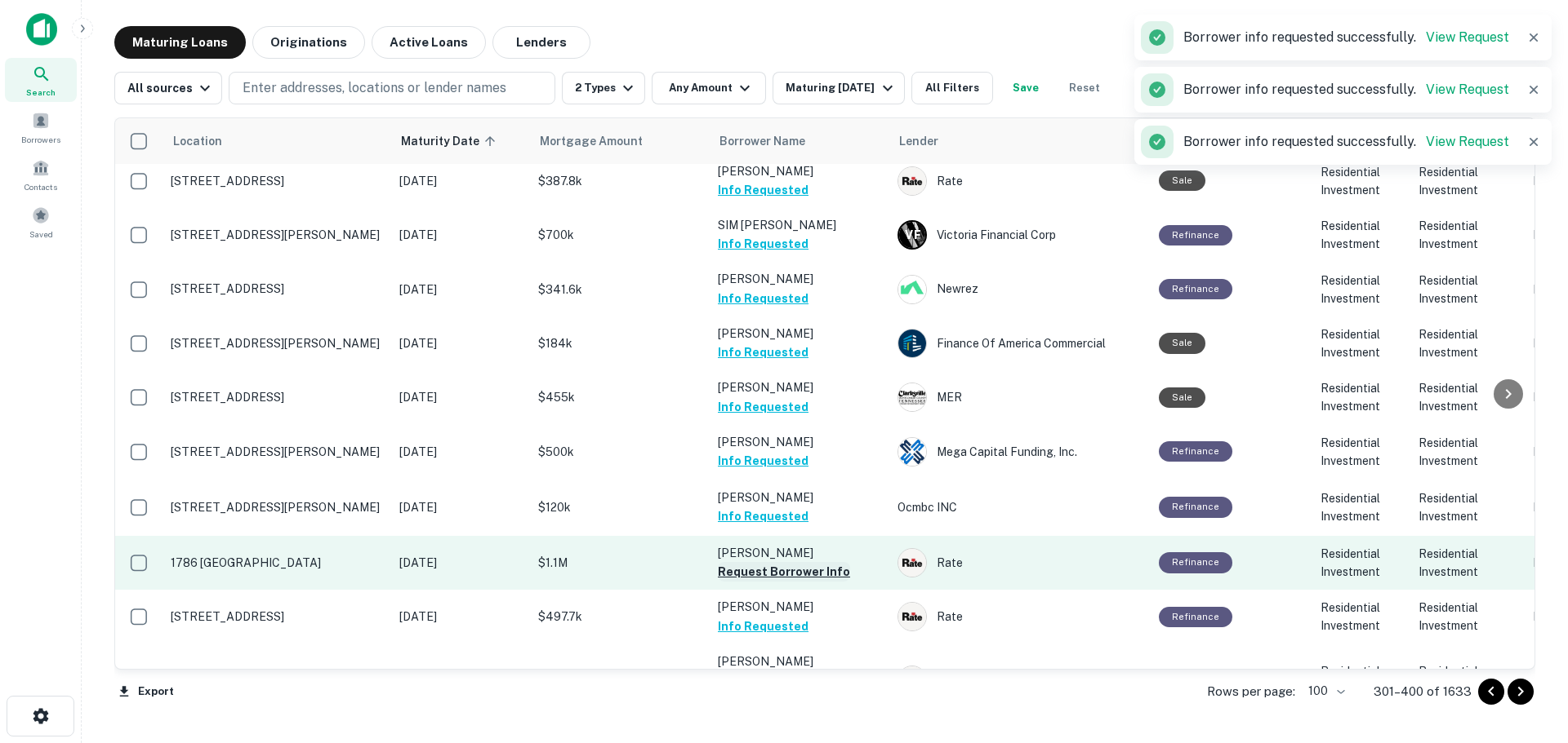
click at [815, 563] on button "Request Borrower Info" at bounding box center [784, 572] width 132 height 20
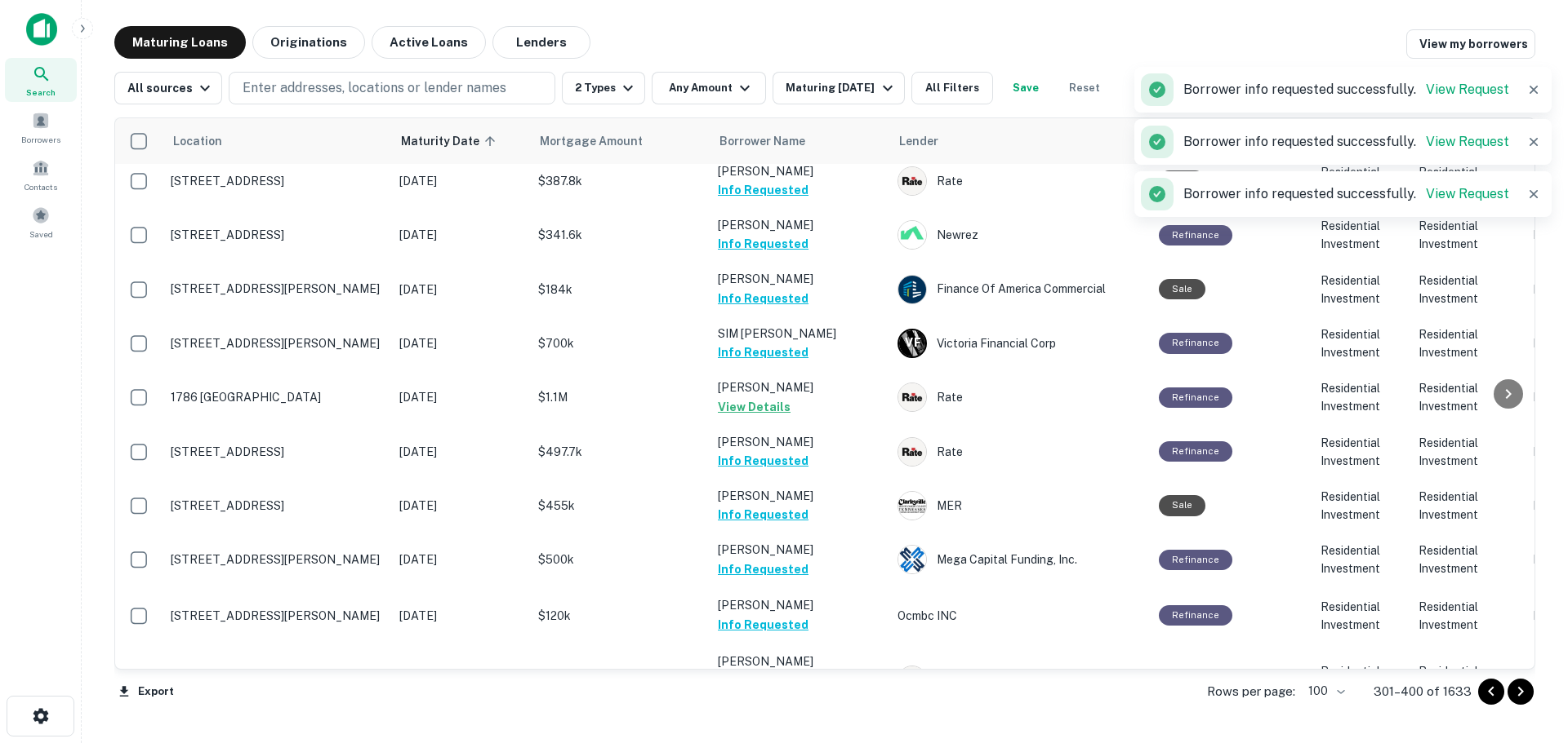
scroll to position [4080, 0]
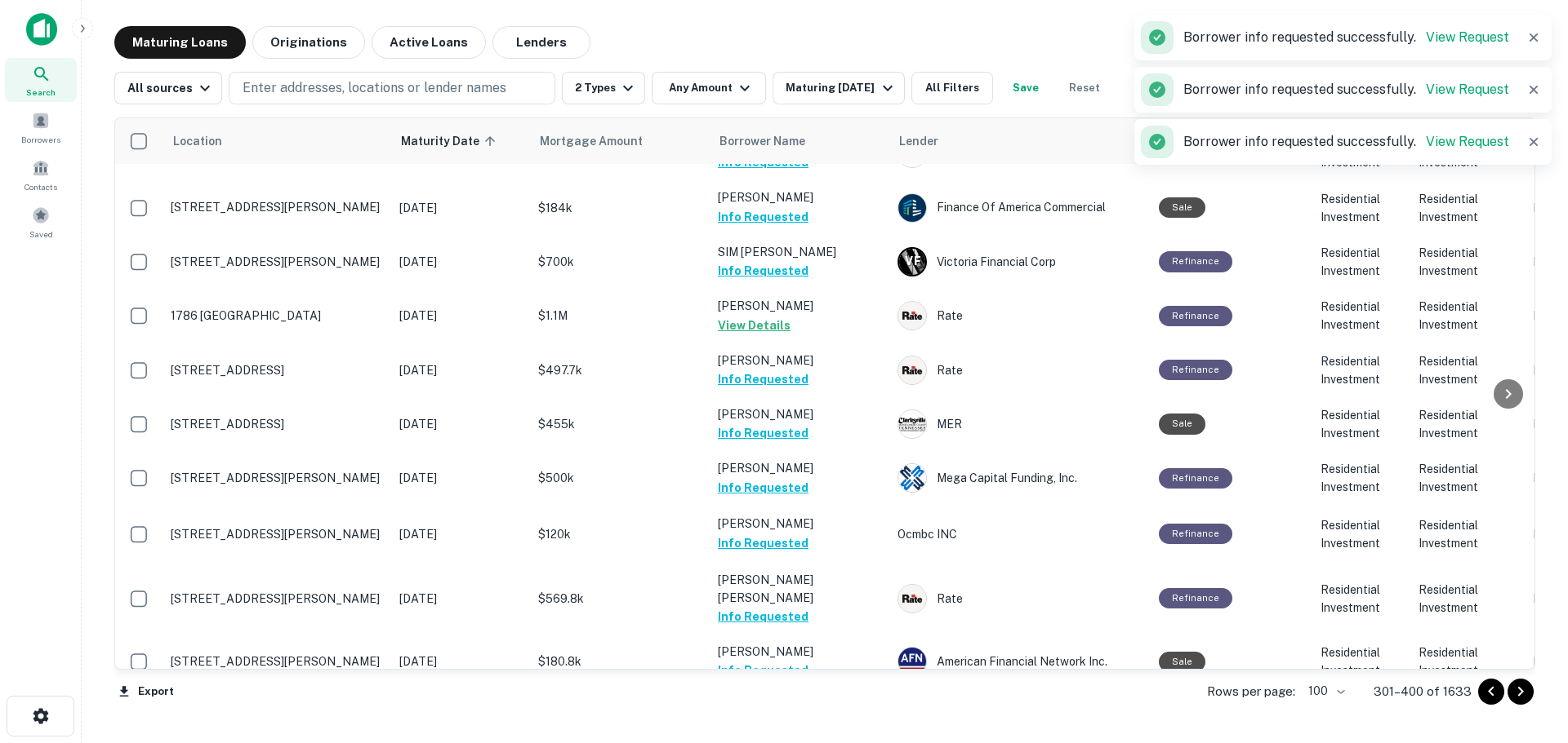
click at [829, 716] on button "Request Borrower Info" at bounding box center [784, 725] width 132 height 20
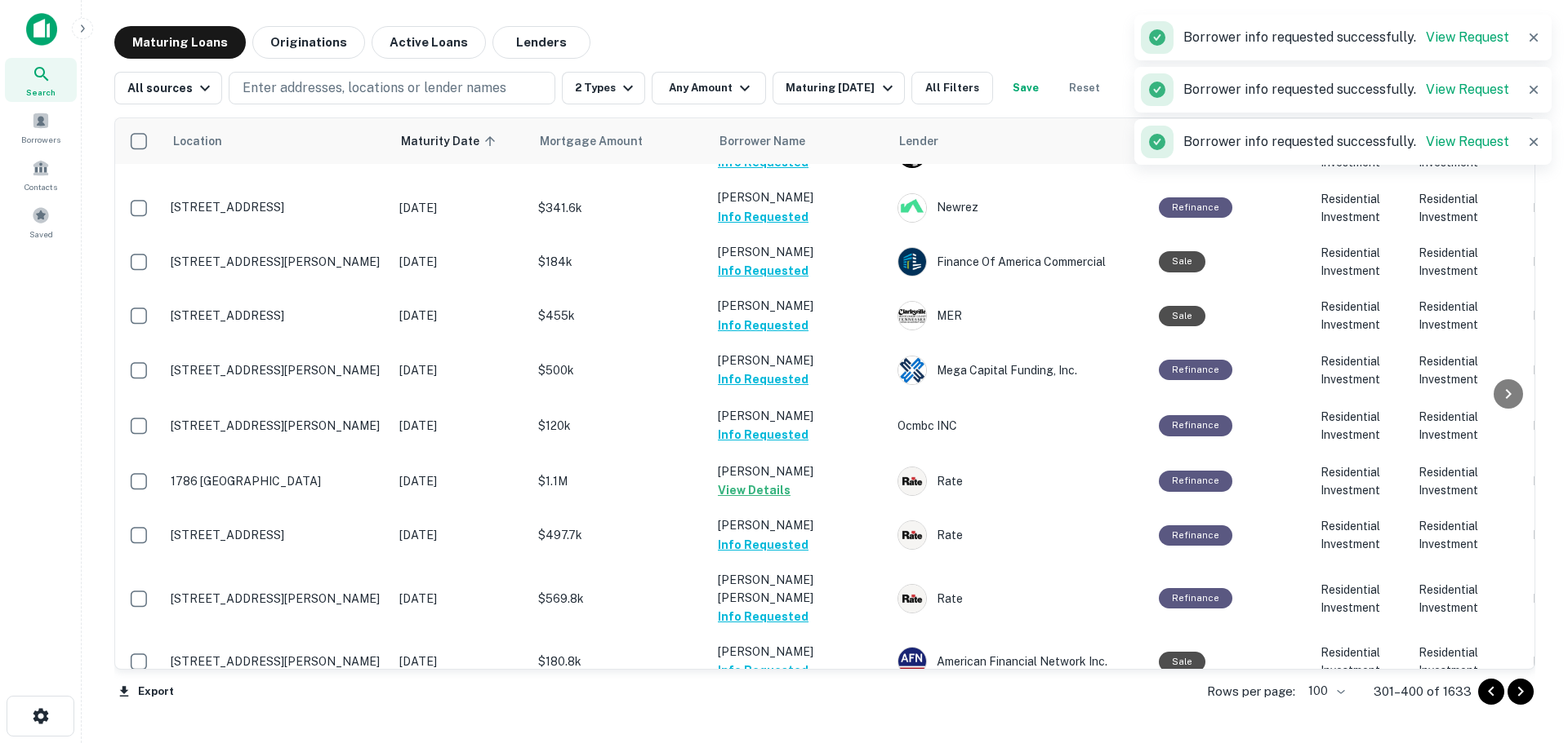
scroll to position [4162, 0]
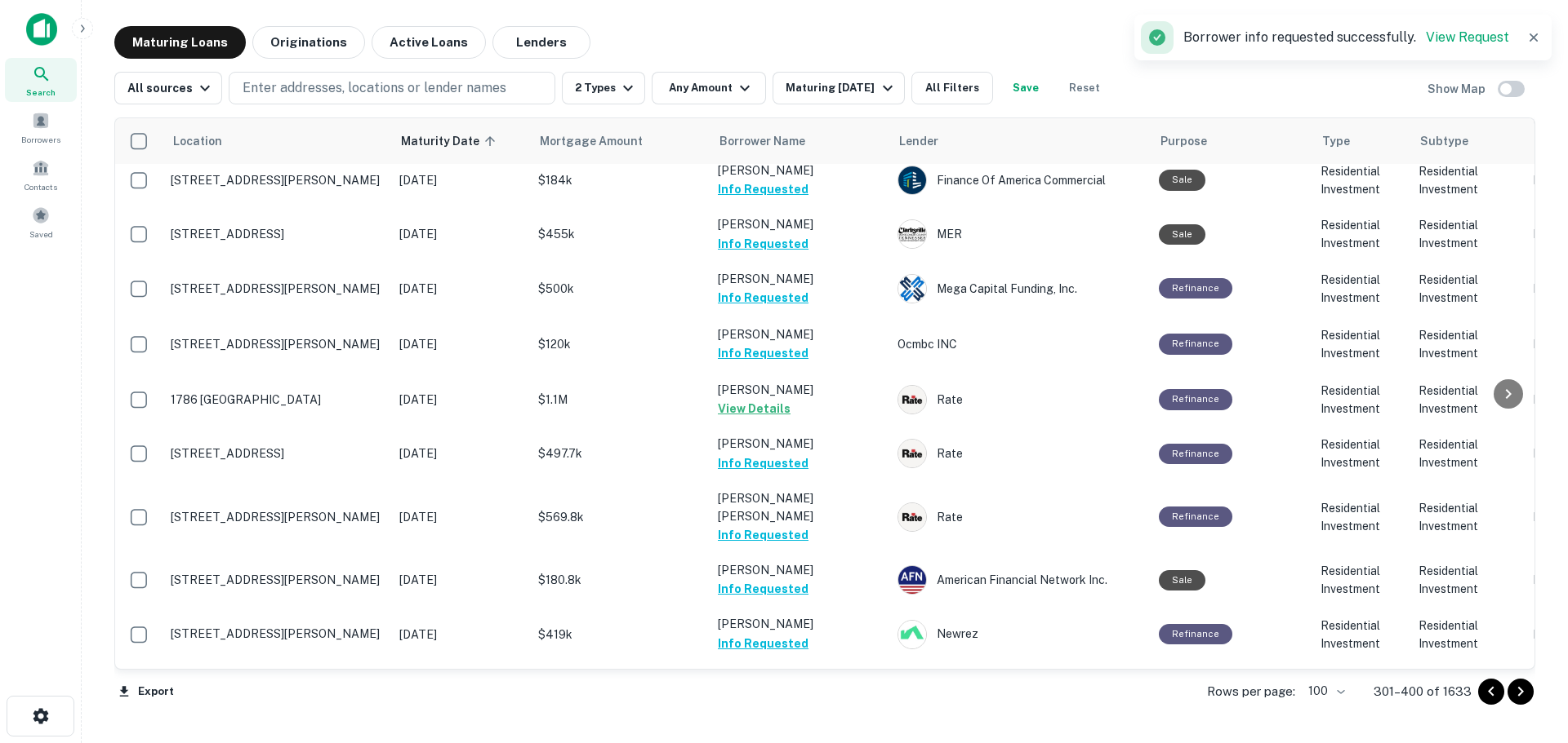
click at [827, 743] on button "Request Borrower Info" at bounding box center [784, 752] width 132 height 20
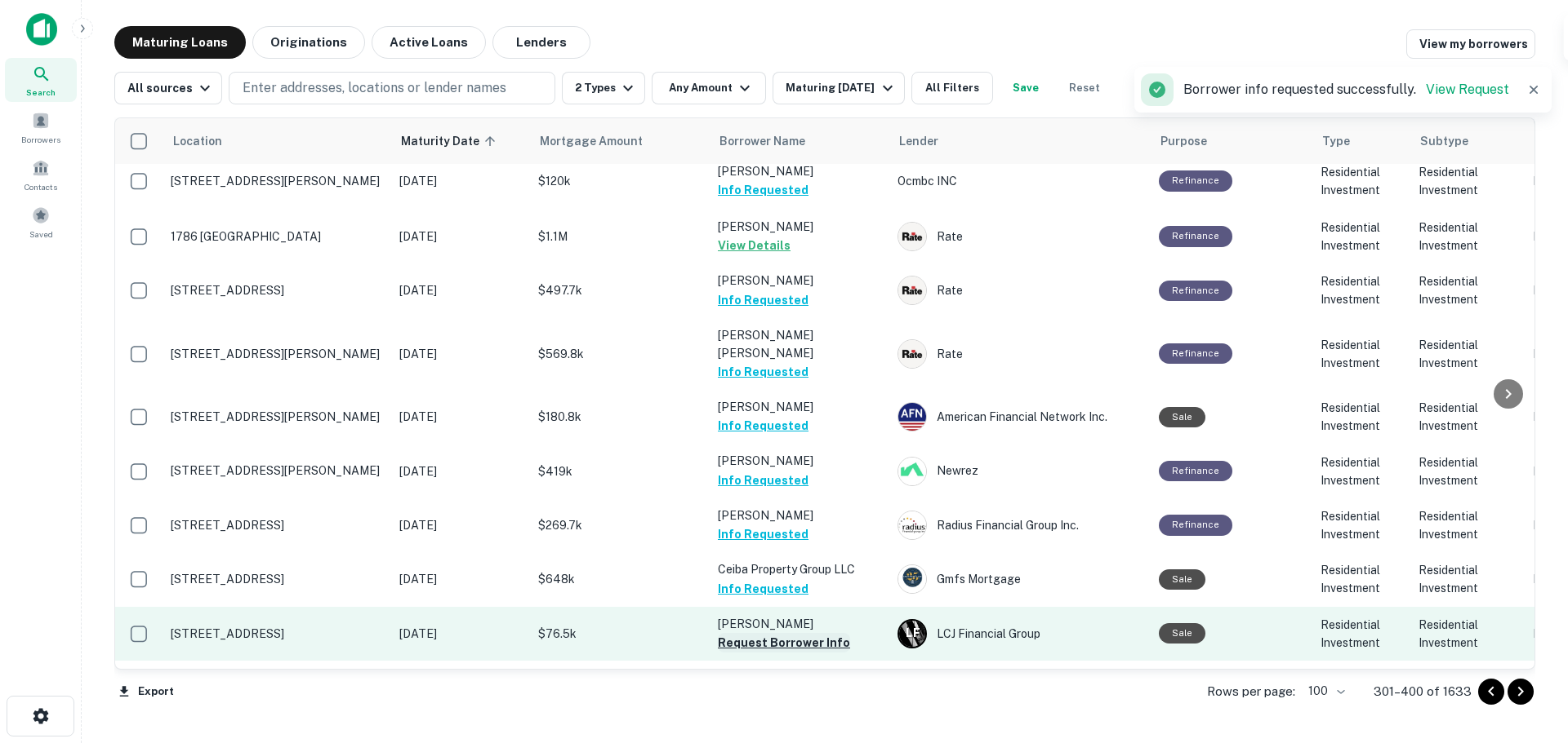
click at [834, 633] on button "Request Borrower Info" at bounding box center [784, 643] width 132 height 20
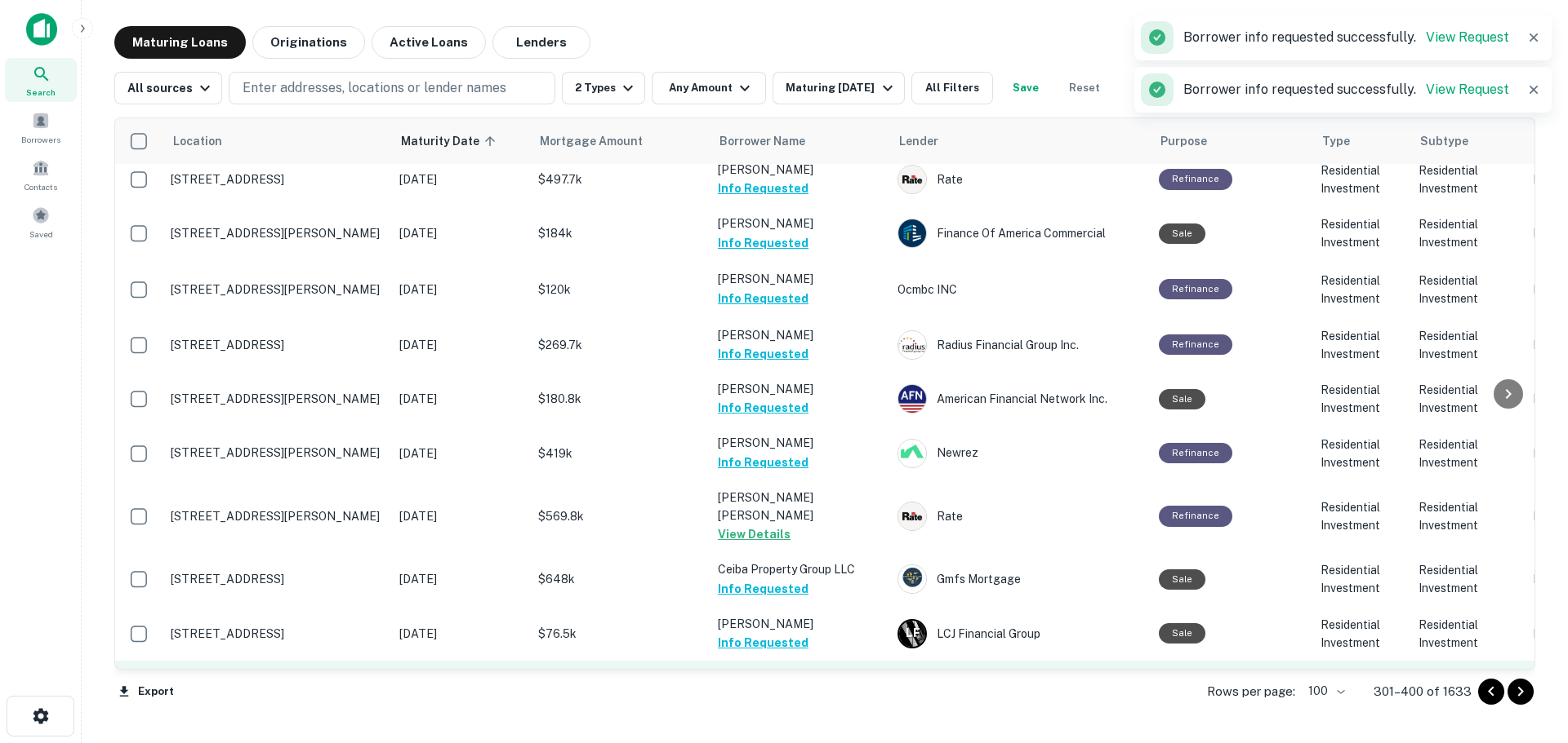
click at [827, 705] on button "Request Borrower Info" at bounding box center [784, 715] width 132 height 20
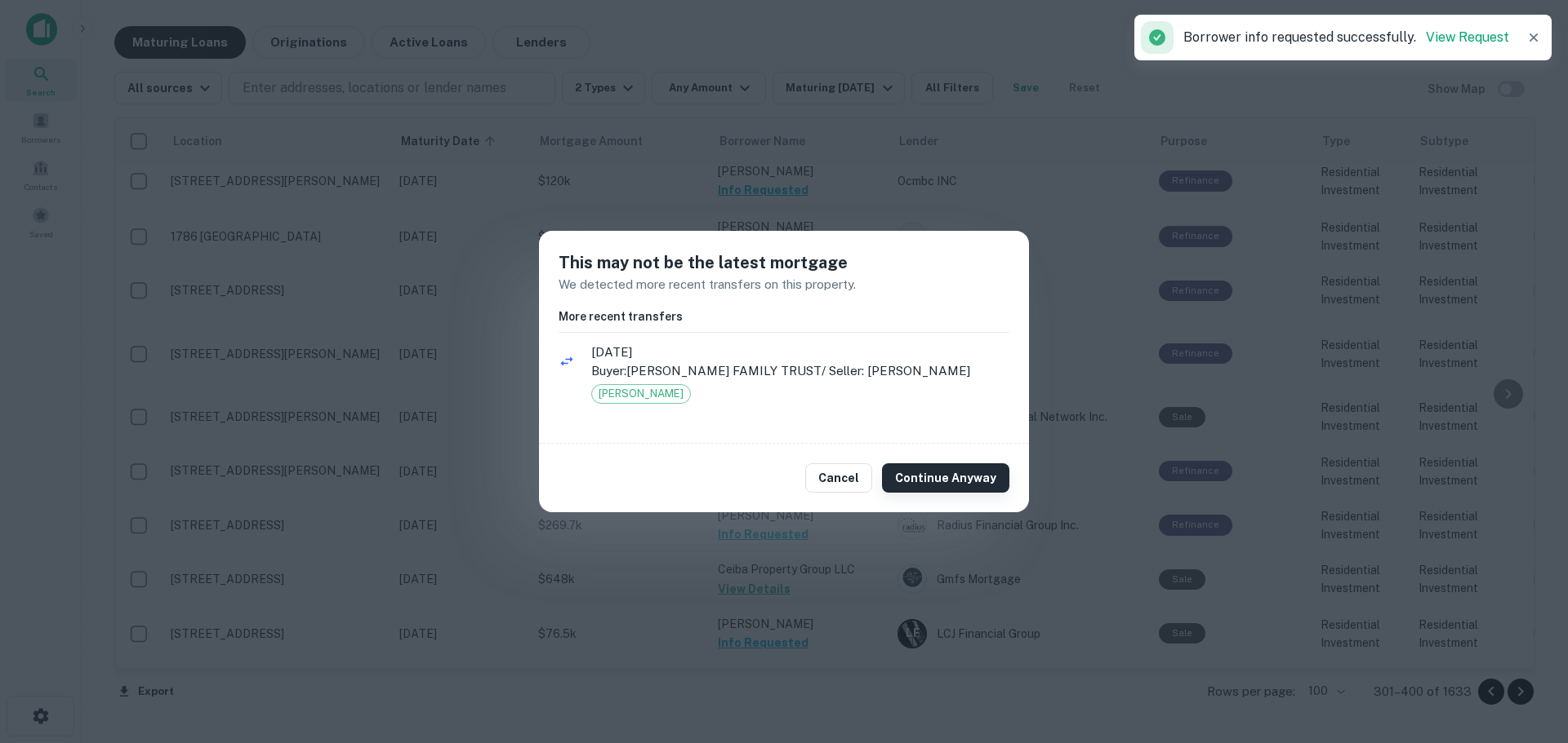
click at [981, 476] on button "Continue Anyway" at bounding box center [946, 478] width 128 height 29
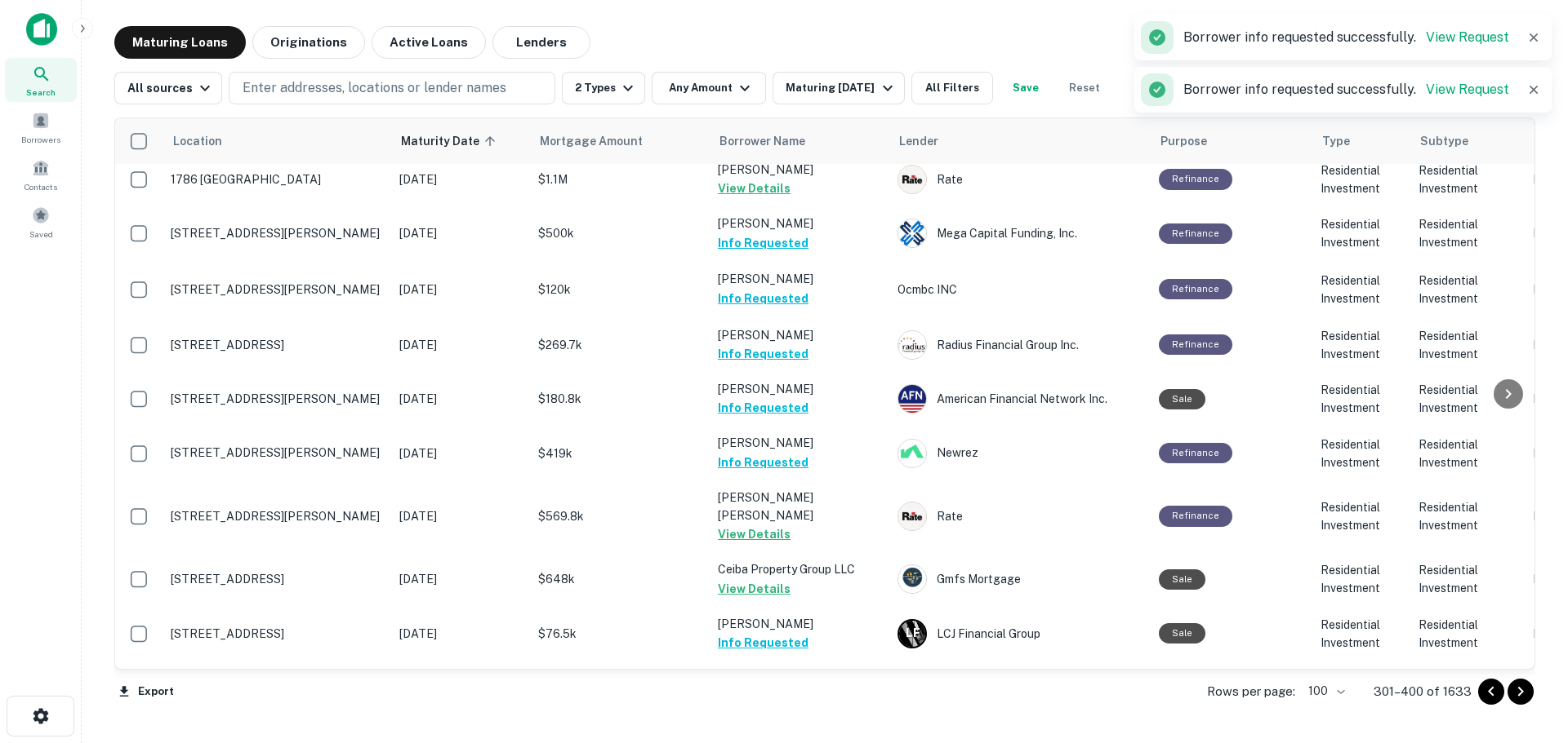
scroll to position [4407, 0]
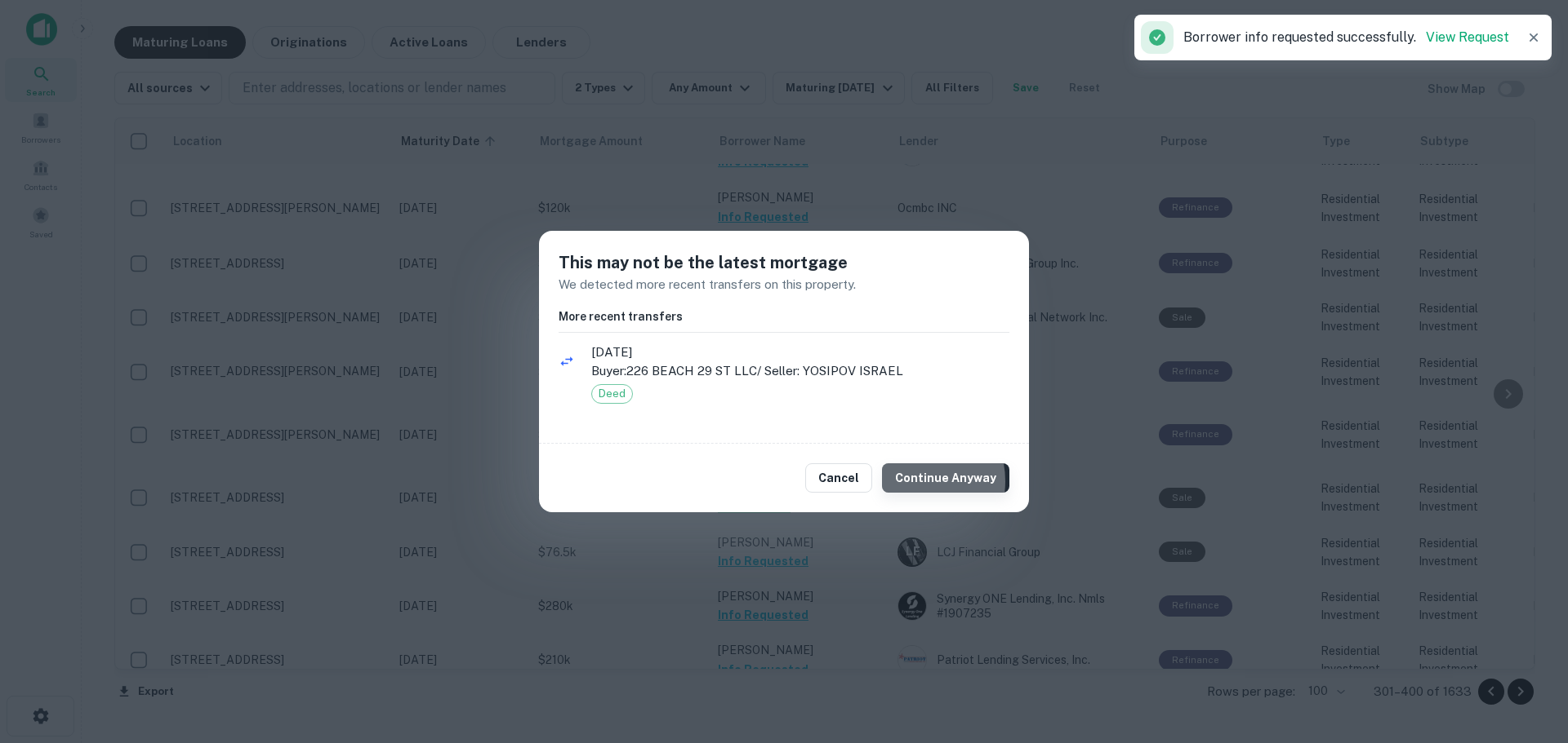
click at [914, 481] on button "Continue Anyway" at bounding box center [946, 478] width 128 height 29
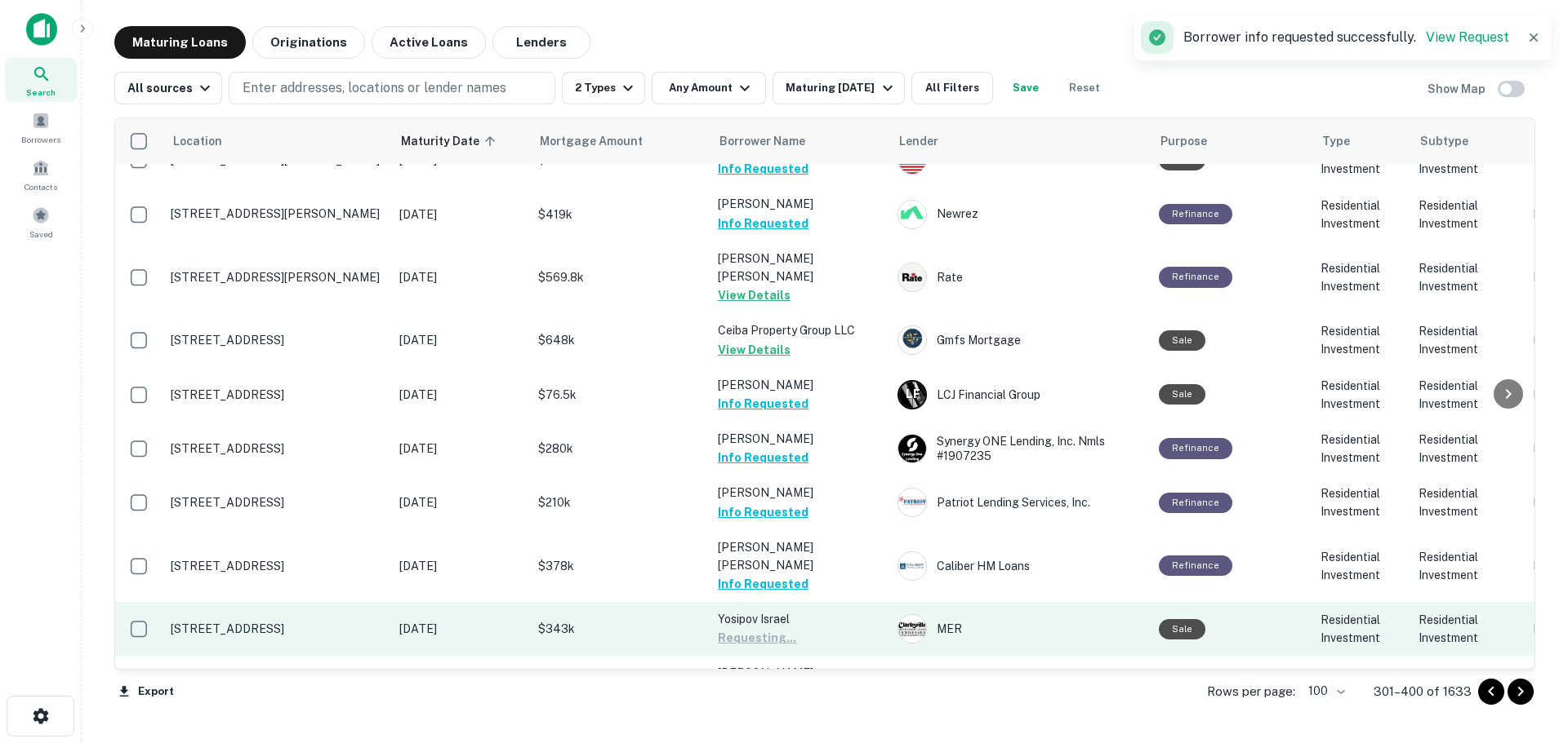
scroll to position [4569, 0]
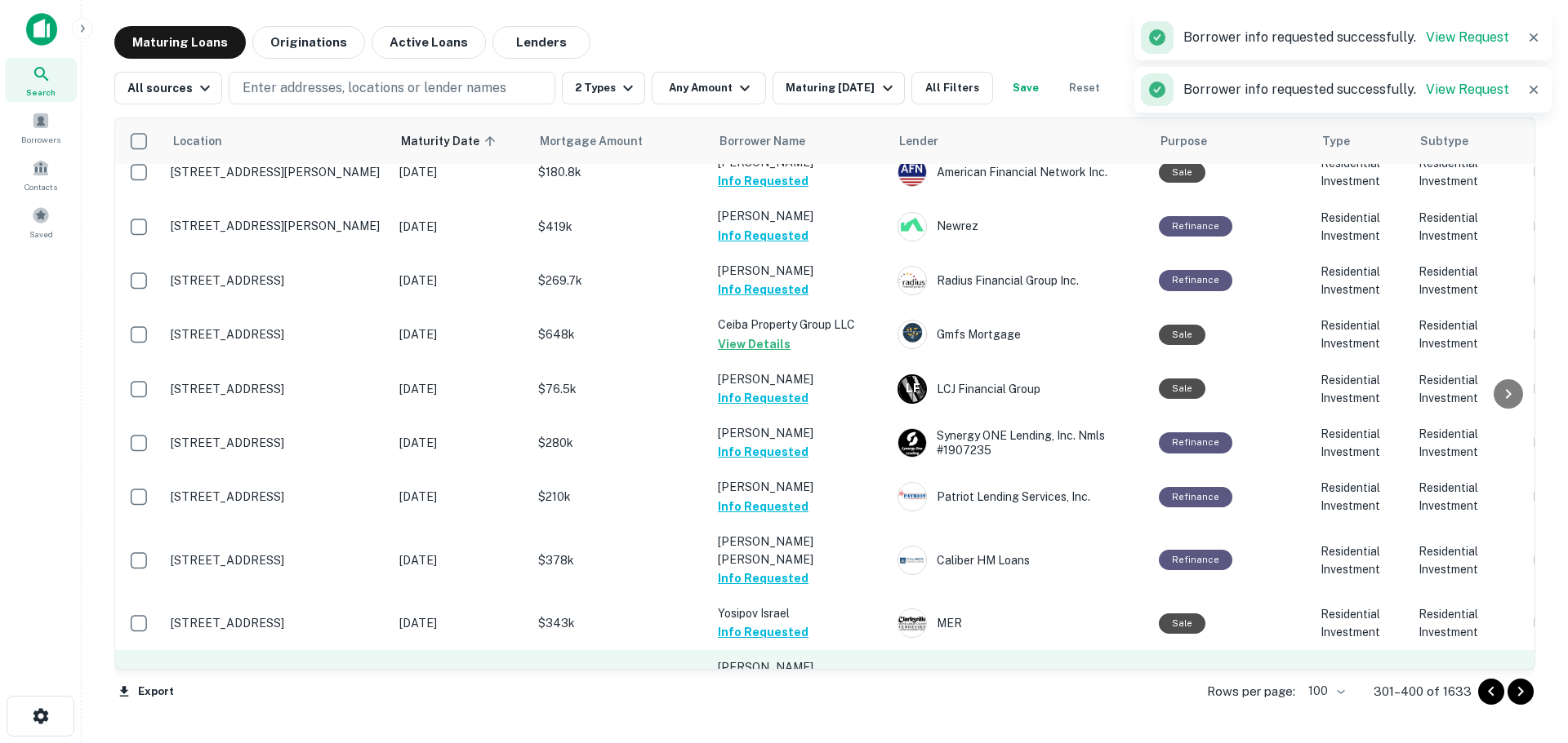
click at [833, 695] on button "Request Borrower Info" at bounding box center [784, 704] width 132 height 20
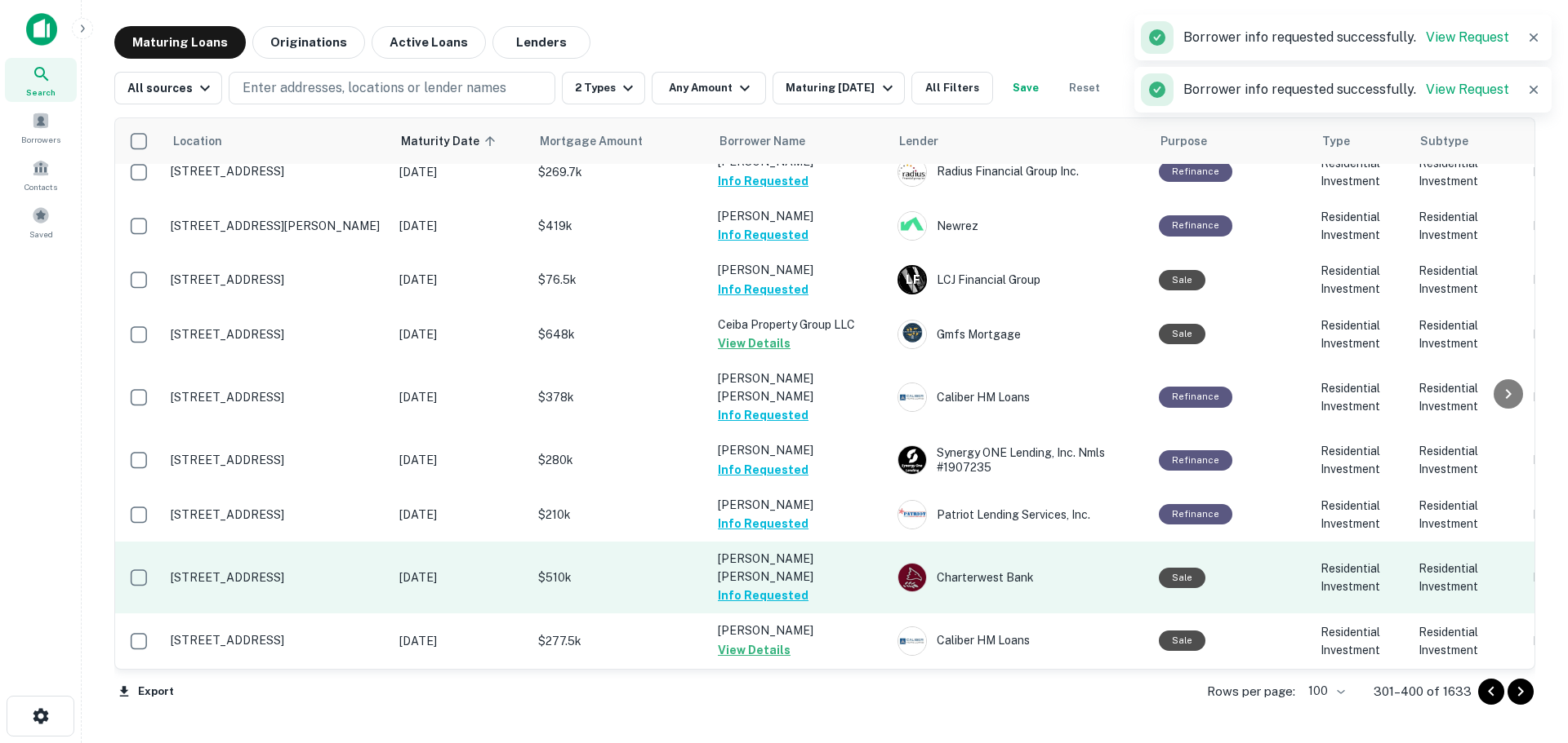
scroll to position [4652, 0]
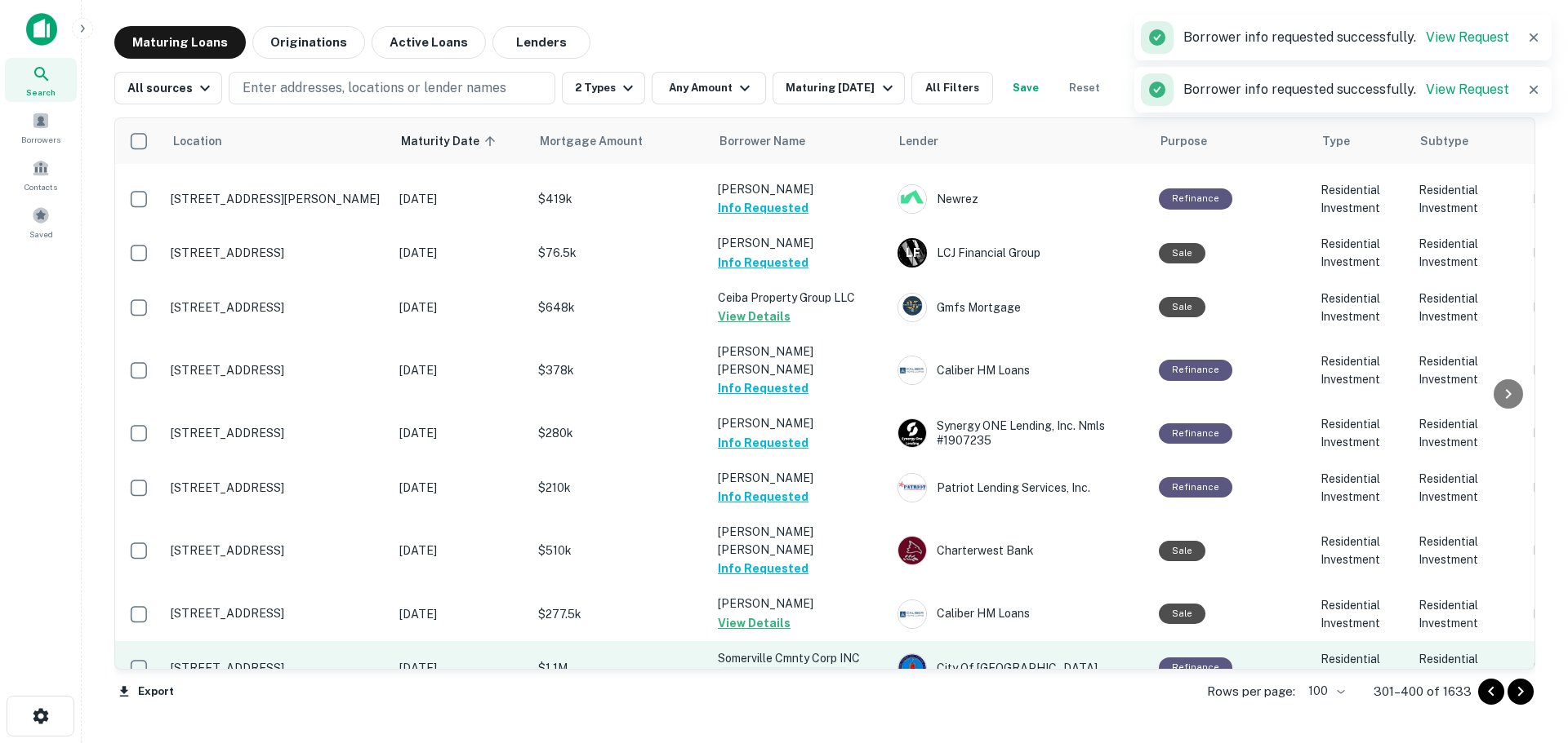
click at [816, 667] on button "Request Borrower Info" at bounding box center [784, 677] width 132 height 20
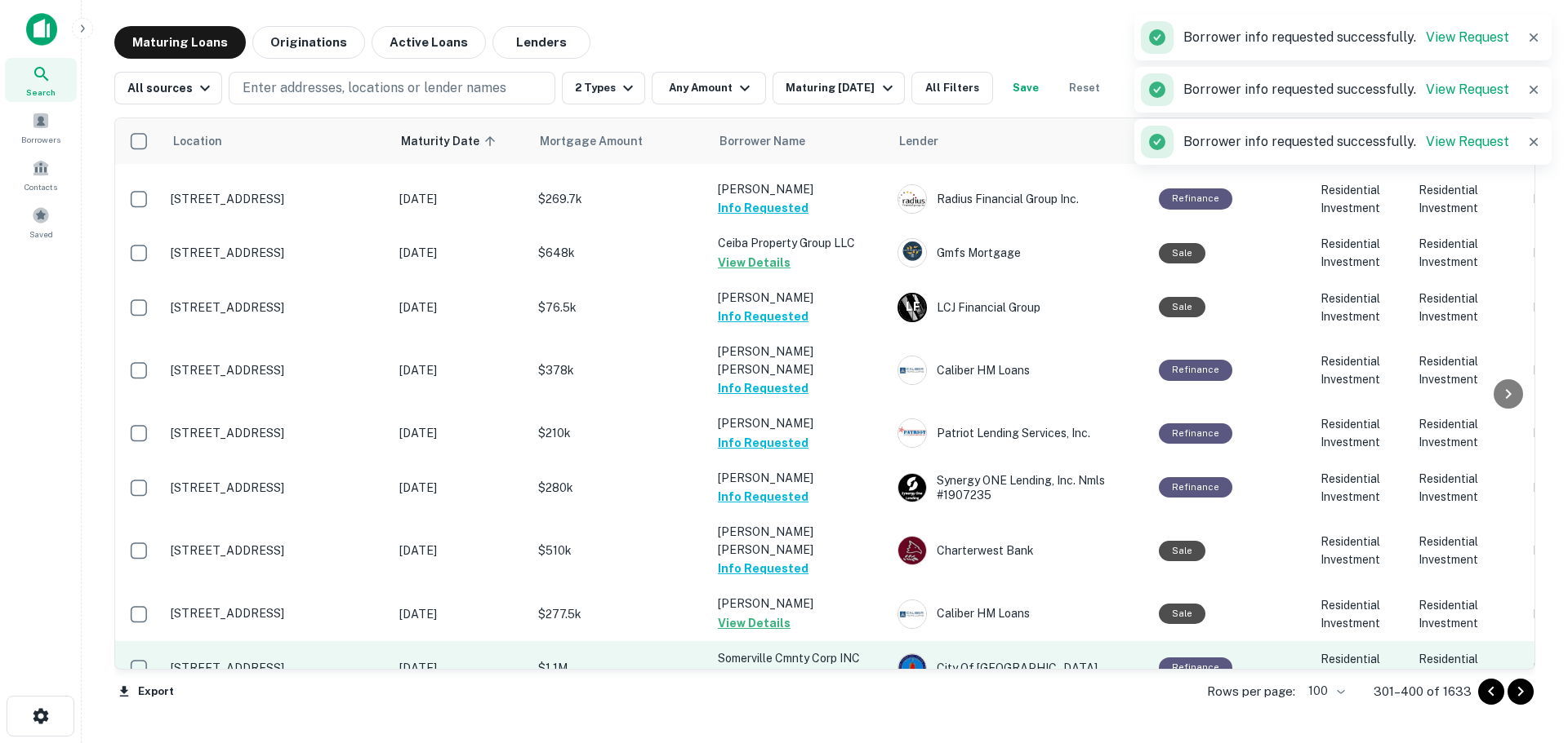
scroll to position [4733, 0]
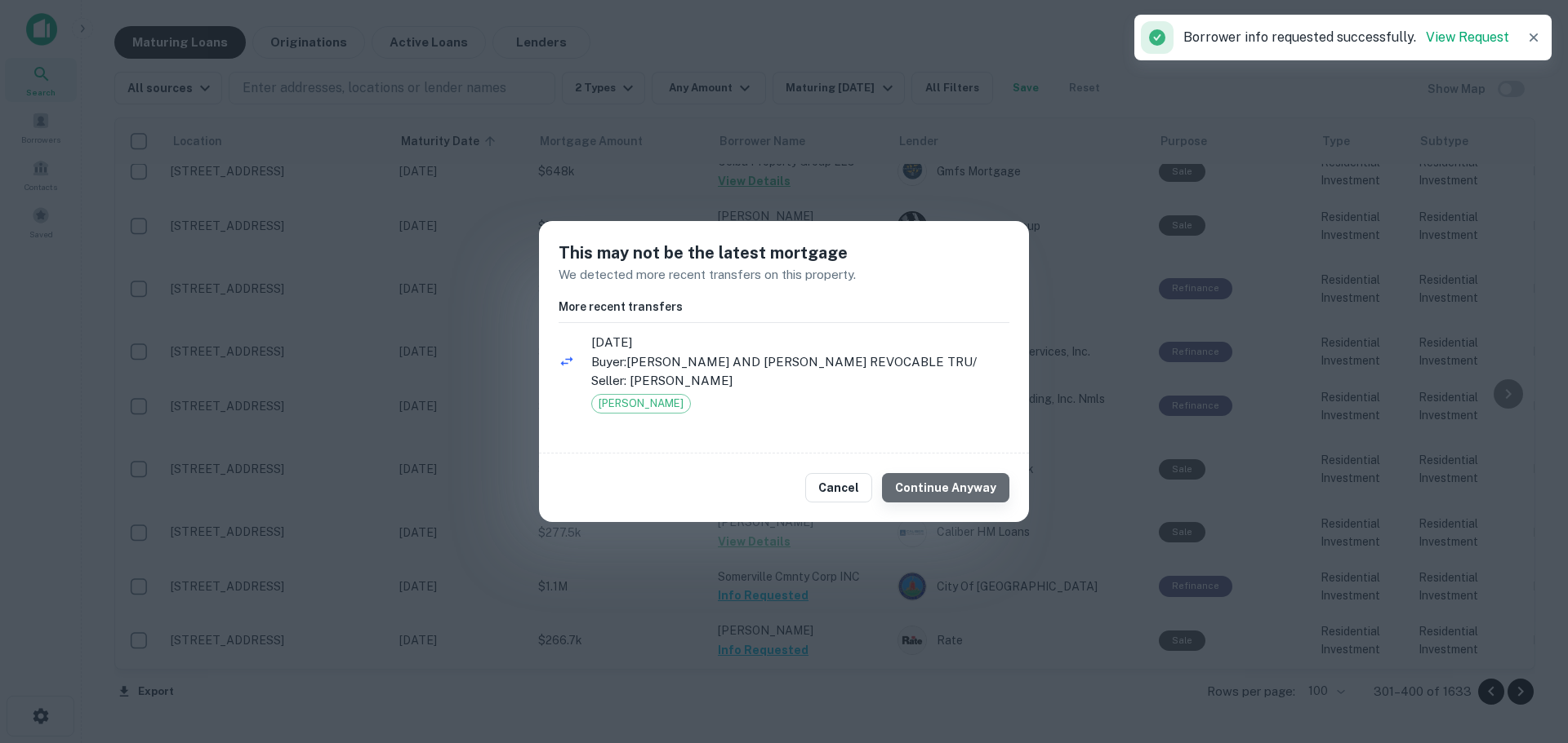
click at [959, 490] on button "Continue Anyway" at bounding box center [946, 487] width 128 height 29
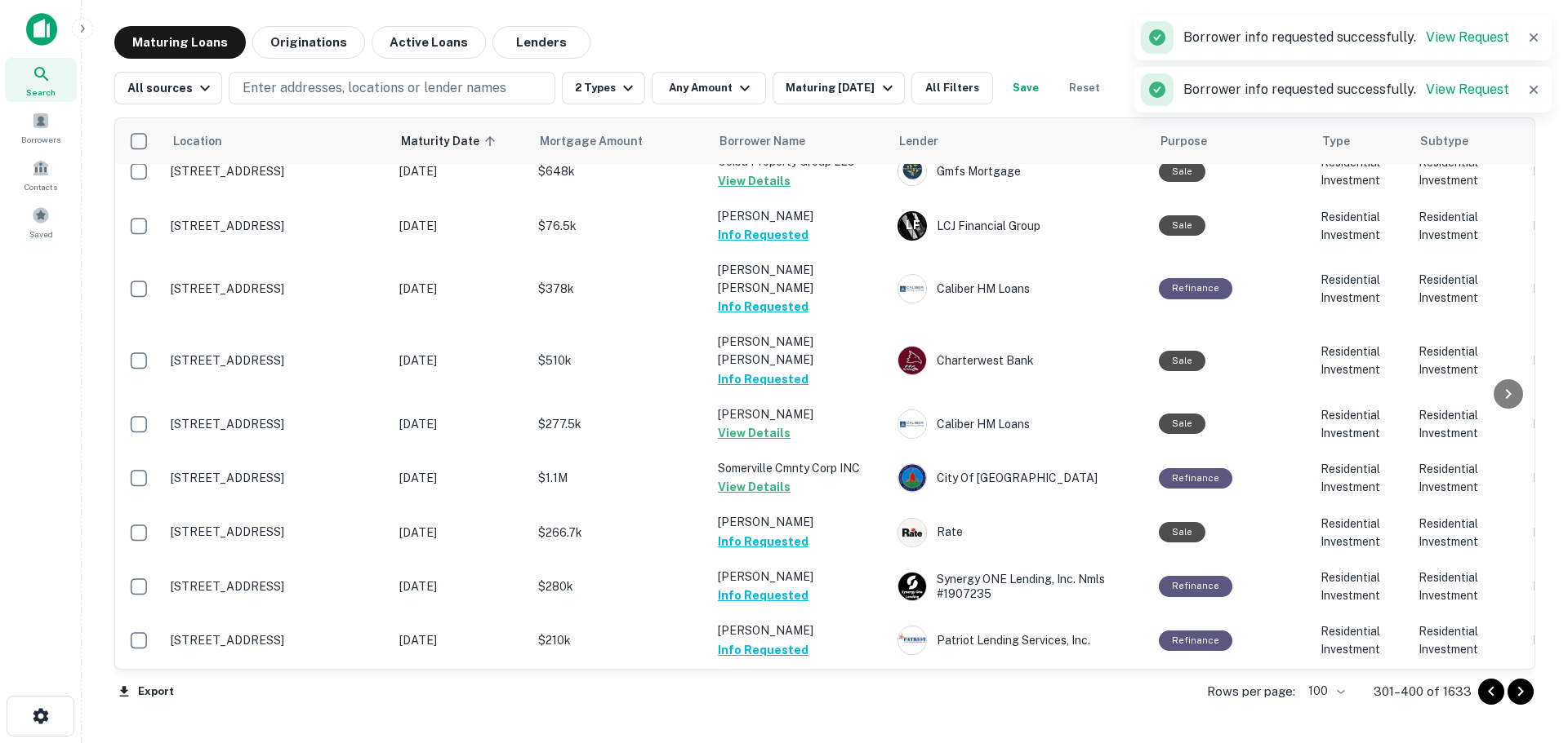
scroll to position [4815, 0]
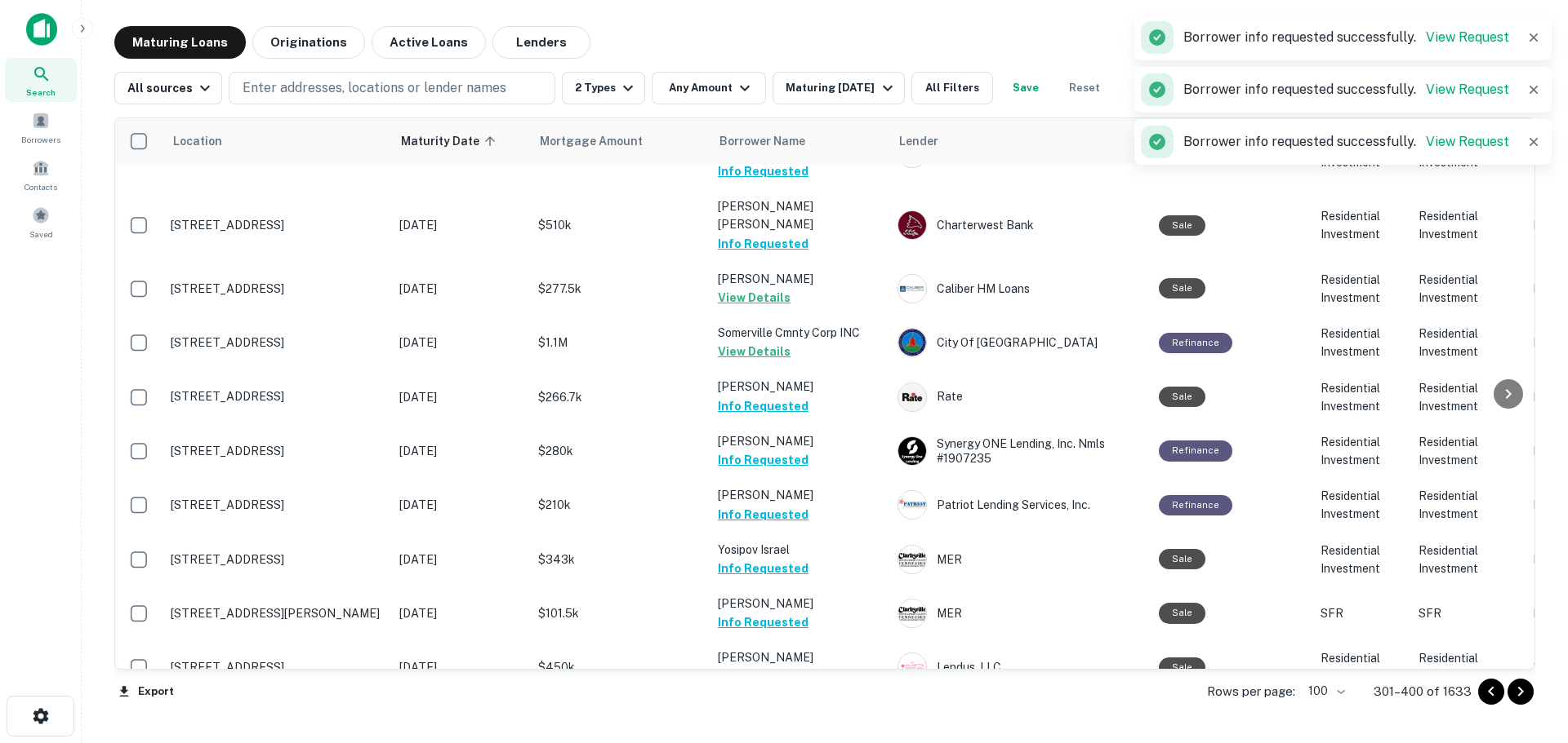
scroll to position [4896, 0]
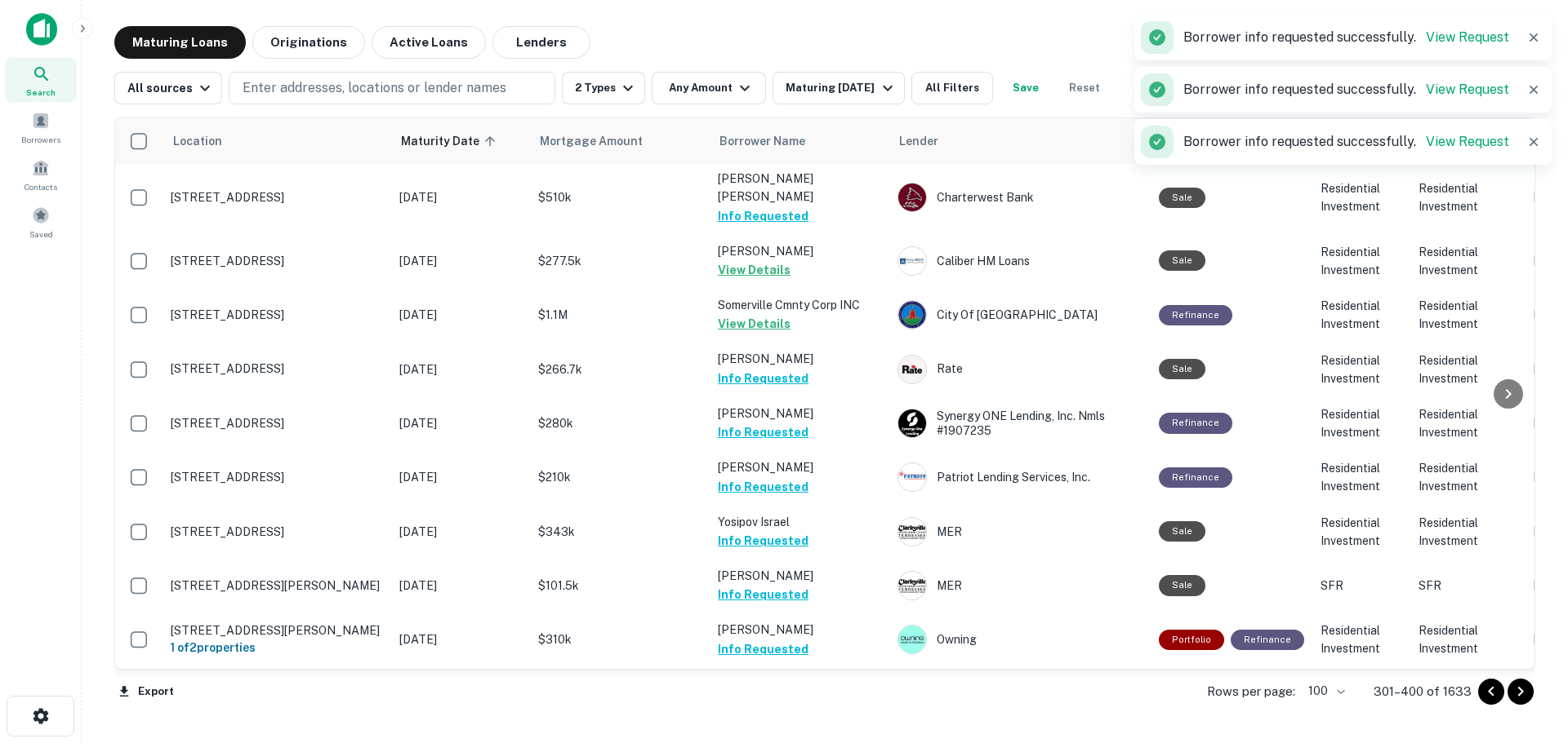
scroll to position [4962, 0]
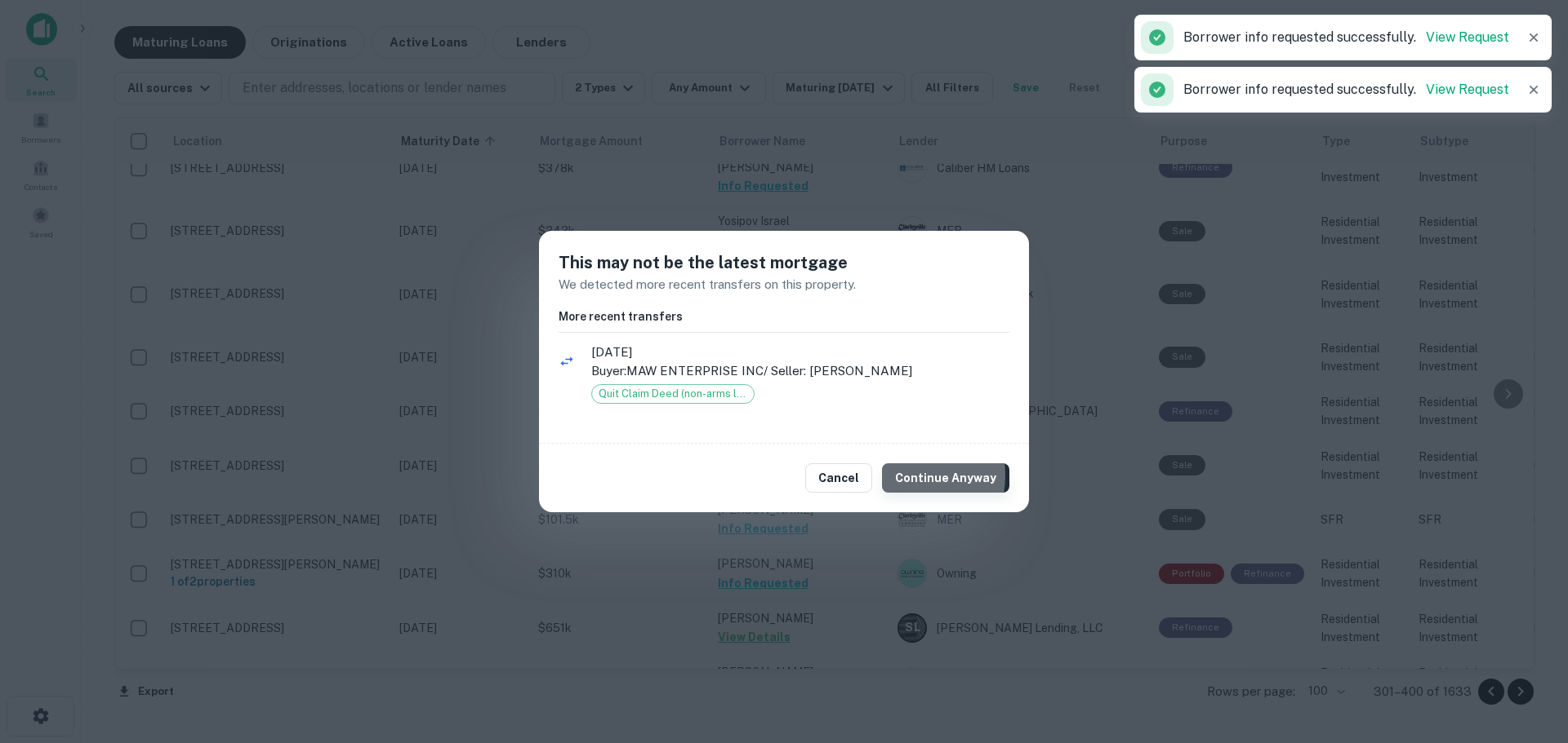
click at [909, 476] on button "Continue Anyway" at bounding box center [946, 478] width 128 height 29
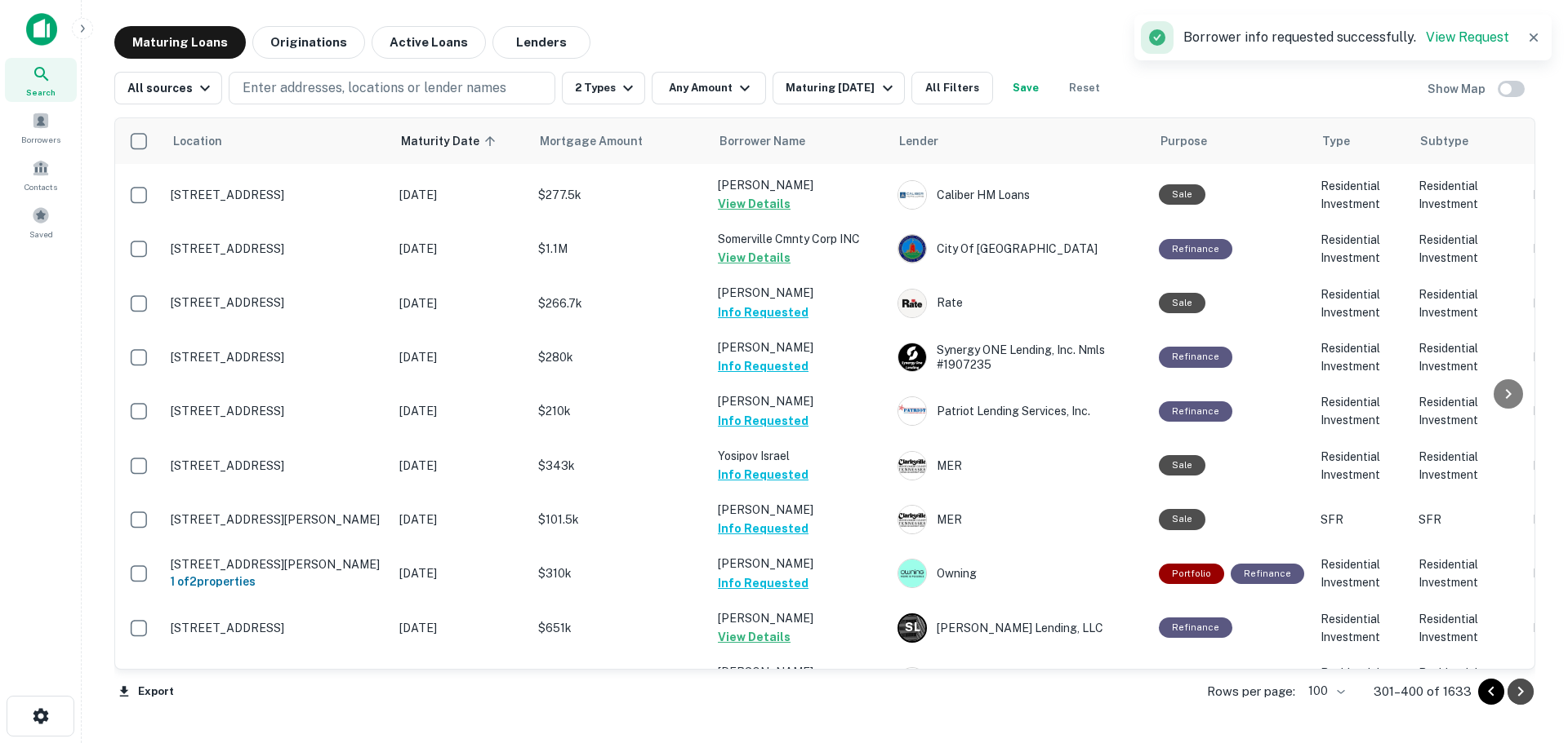
click at [1524, 693] on icon "Go to next page" at bounding box center [1520, 692] width 20 height 20
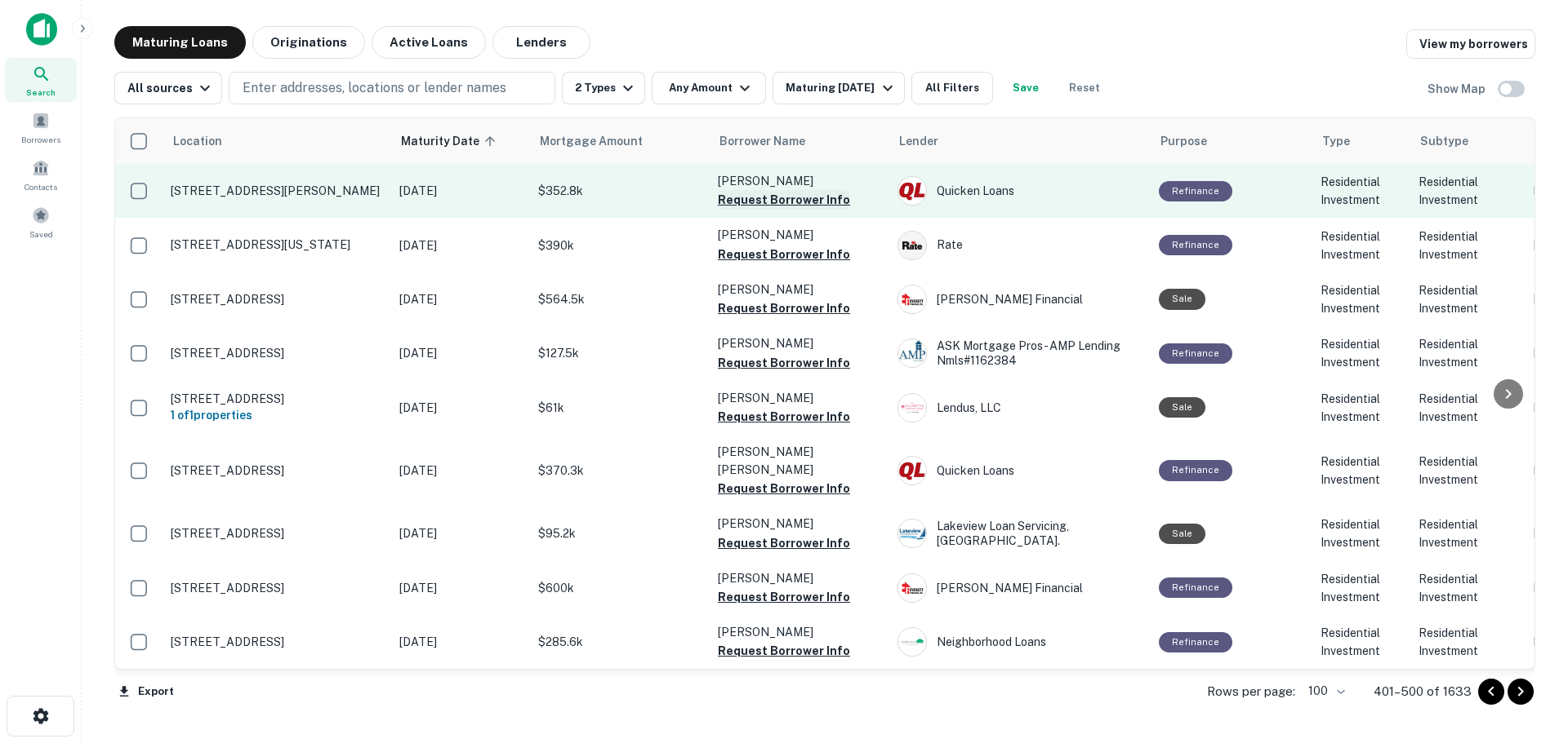
click at [789, 195] on button "Request Borrower Info" at bounding box center [784, 199] width 132 height 20
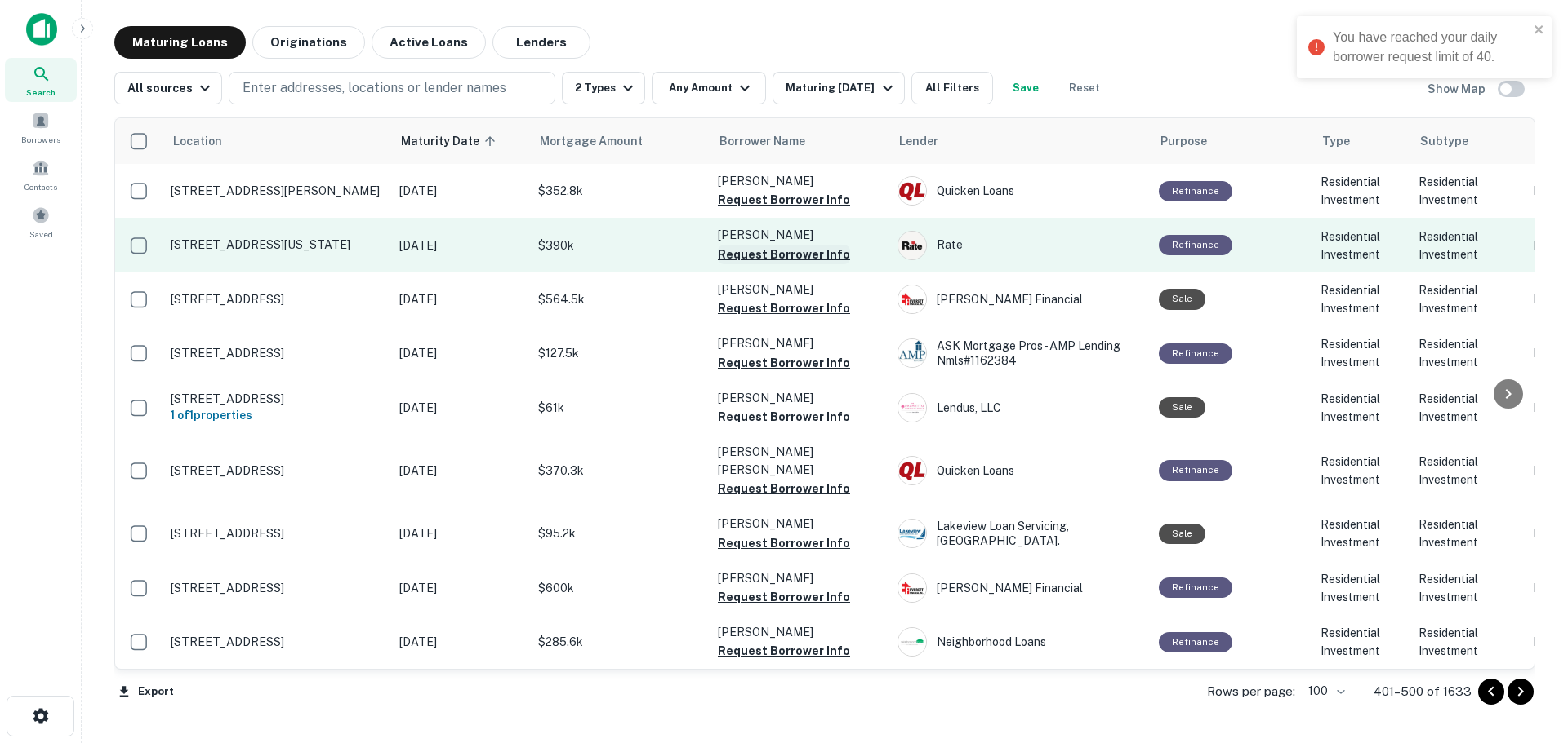
click at [799, 253] on button "Request Borrower Info" at bounding box center [784, 254] width 132 height 20
